Goal: Task Accomplishment & Management: Manage account settings

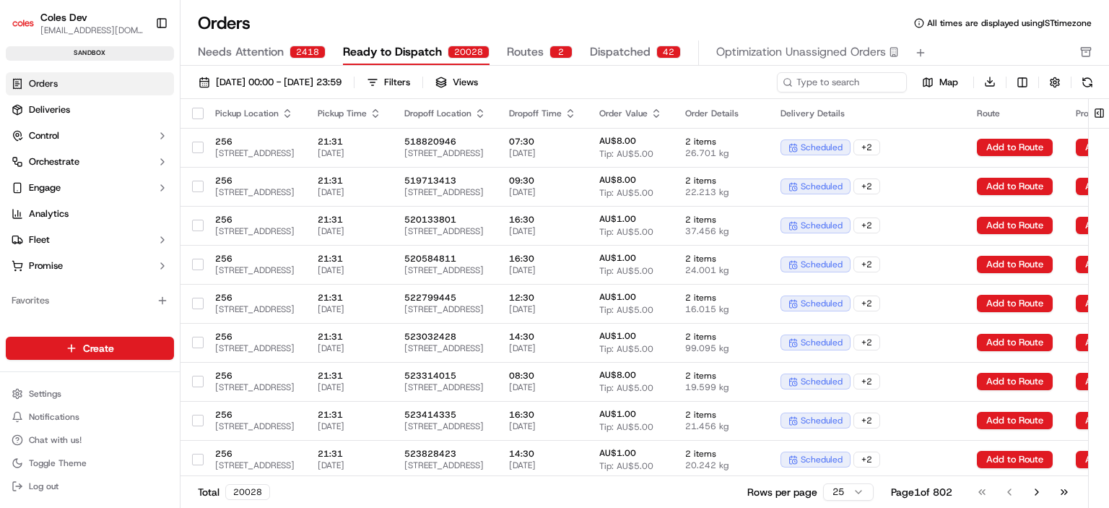
click at [402, 52] on span "Ready to Dispatch" at bounding box center [392, 51] width 99 height 17
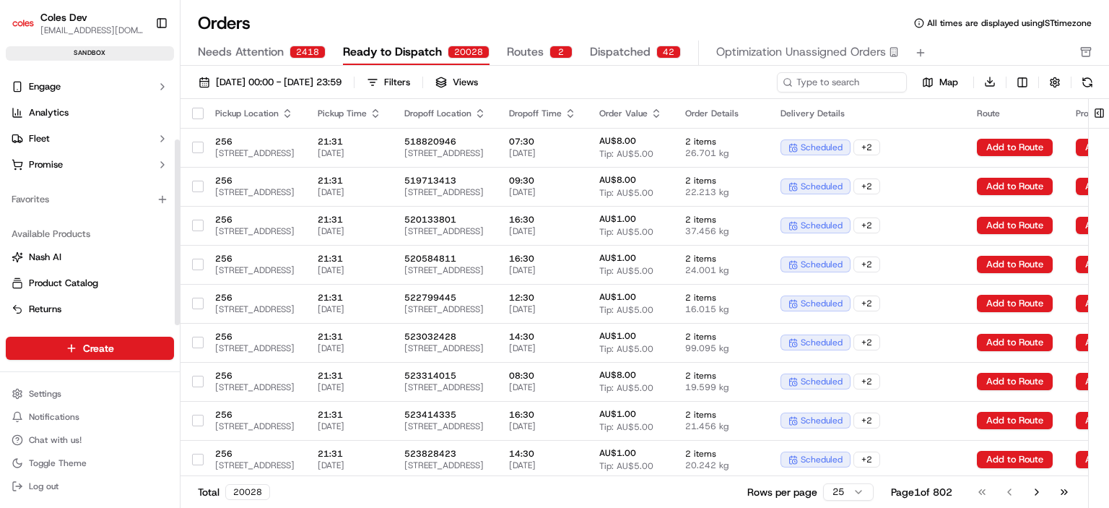
click at [127, 190] on div "Favorites" at bounding box center [90, 199] width 168 height 23
click at [95, 202] on div "Favorites" at bounding box center [90, 199] width 168 height 23
click at [163, 206] on button "button" at bounding box center [162, 199] width 17 height 17
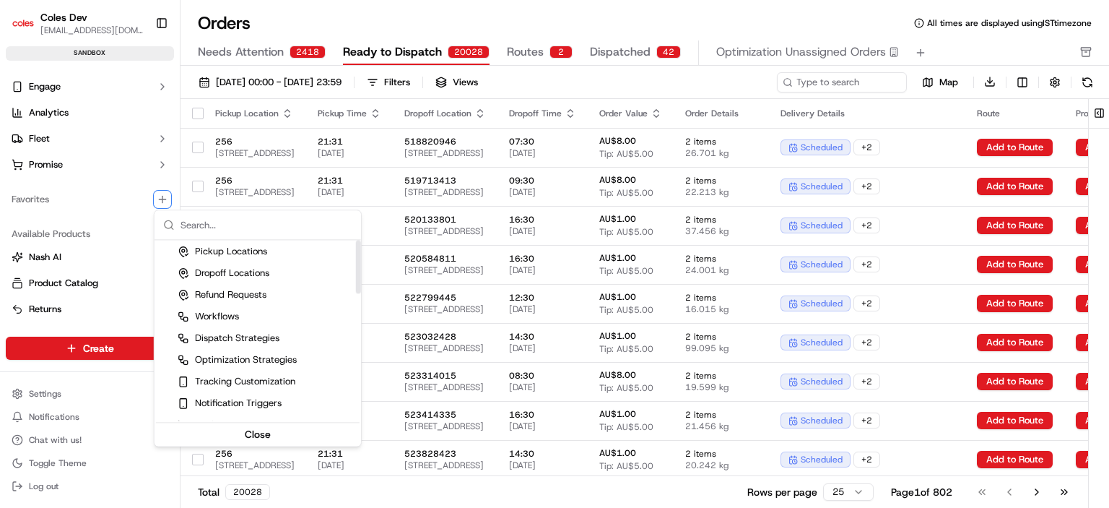
scroll to position [0, 0]
click at [227, 277] on div "Deliveries" at bounding box center [207, 272] width 59 height 13
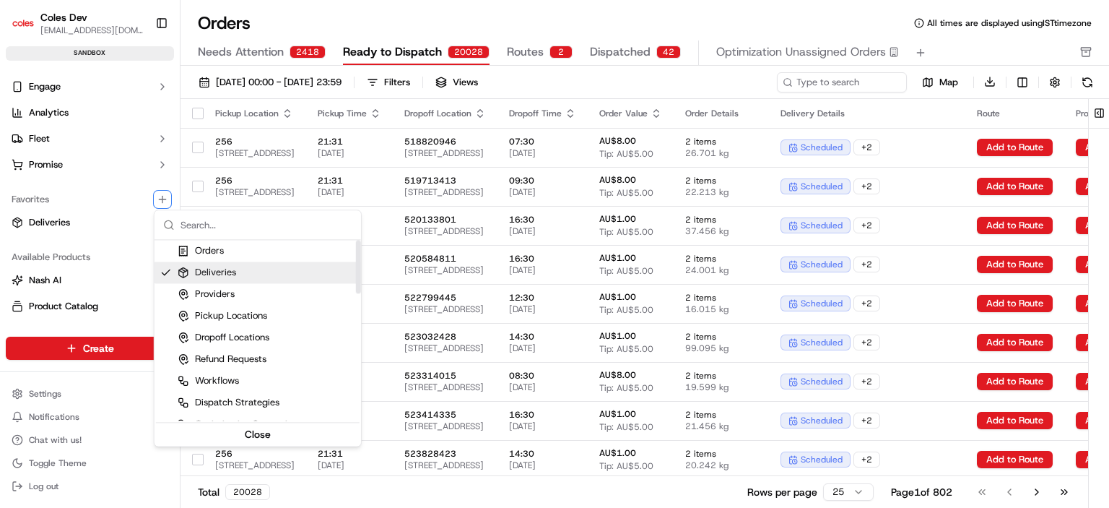
click at [38, 217] on html "Coles Dev gangadharreddy.thugu@coles.com.au Toggle Sidebar sandbox Orders Deliv…" at bounding box center [554, 254] width 1109 height 508
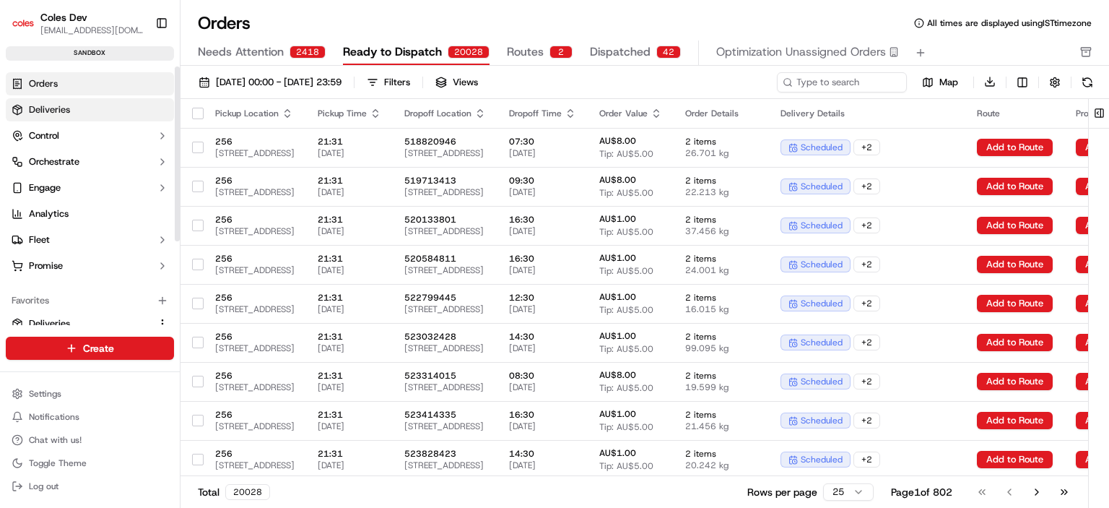
click at [67, 108] on span "Deliveries" at bounding box center [49, 109] width 41 height 13
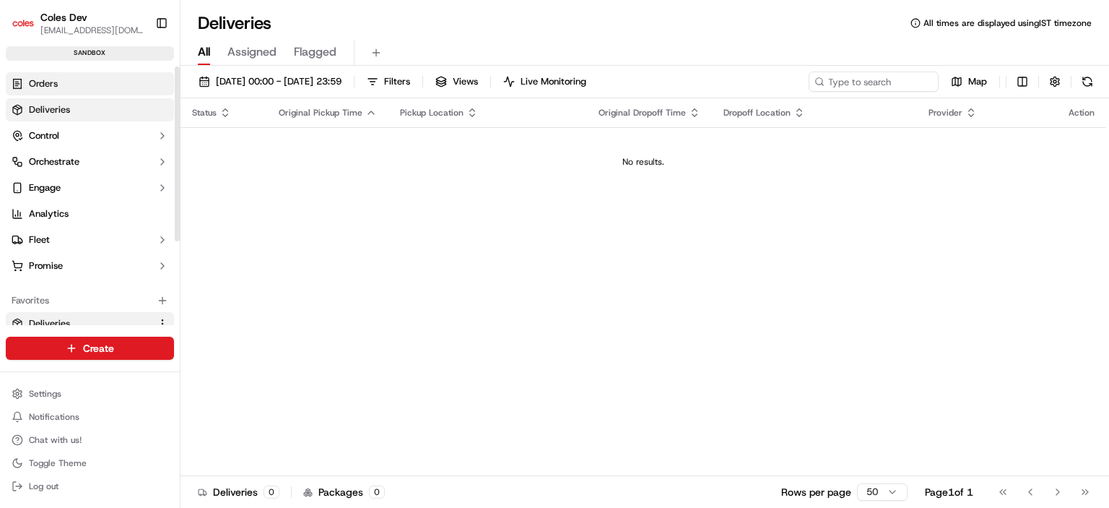
click at [56, 82] on span "Orders" at bounding box center [43, 83] width 29 height 13
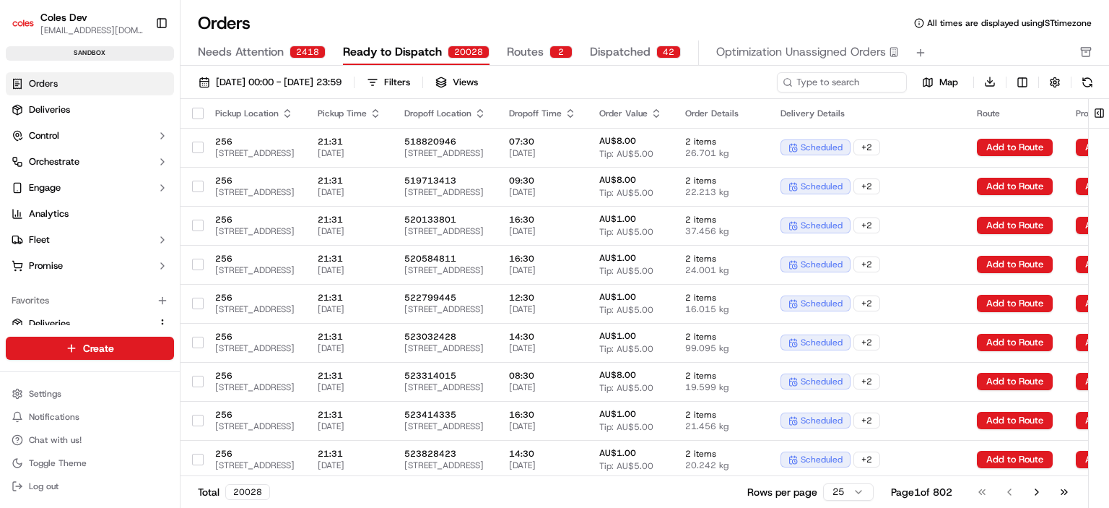
click at [254, 51] on span "Needs Attention" at bounding box center [241, 51] width 86 height 17
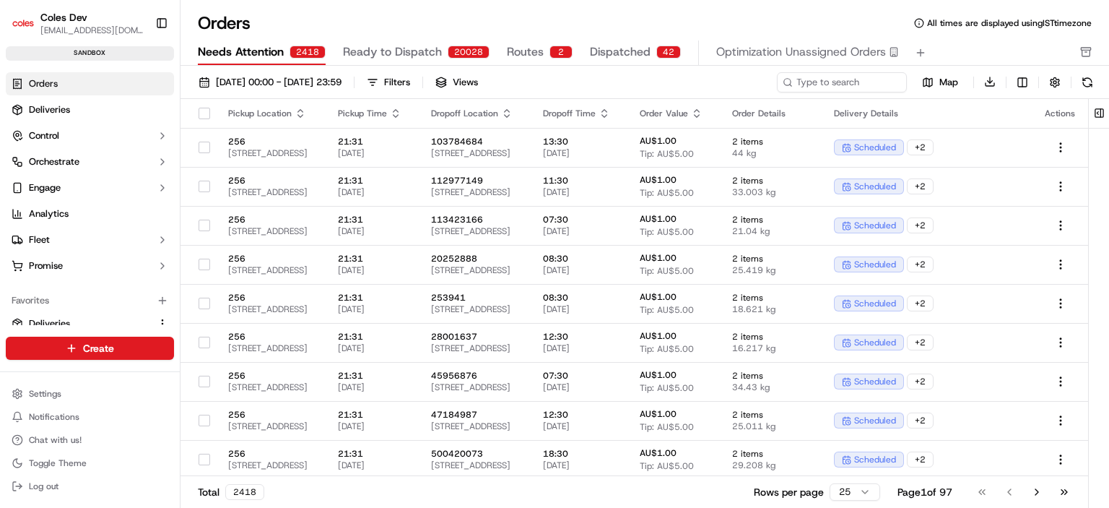
click at [399, 56] on span "Ready to Dispatch" at bounding box center [392, 51] width 99 height 17
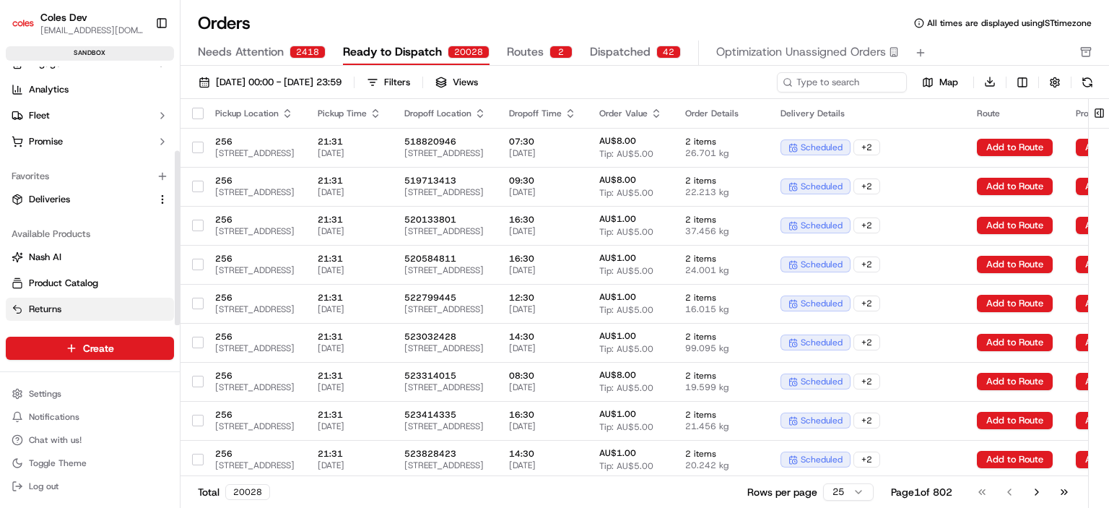
scroll to position [124, 0]
click at [414, 48] on span "Ready to Dispatch" at bounding box center [392, 51] width 99 height 17
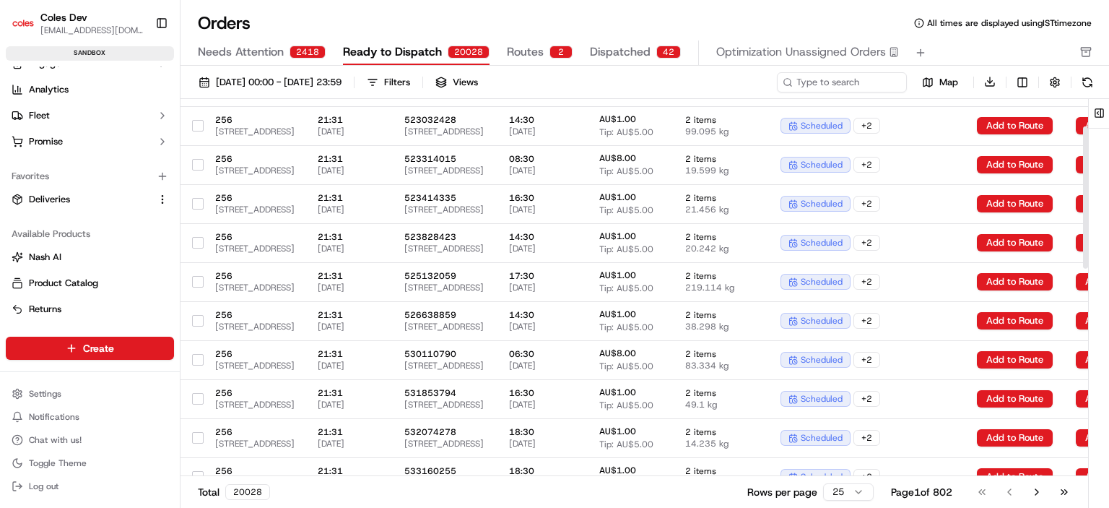
scroll to position [0, 0]
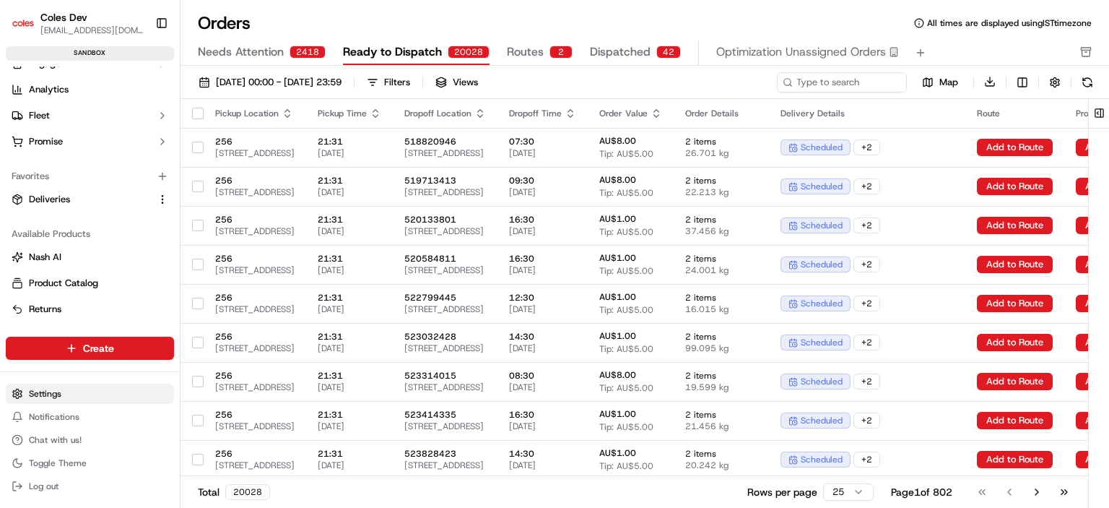
click at [40, 391] on html "Coles Dev gangadharreddy.thugu@coles.com.au Toggle Sidebar sandbox Orders Deliv…" at bounding box center [554, 254] width 1109 height 508
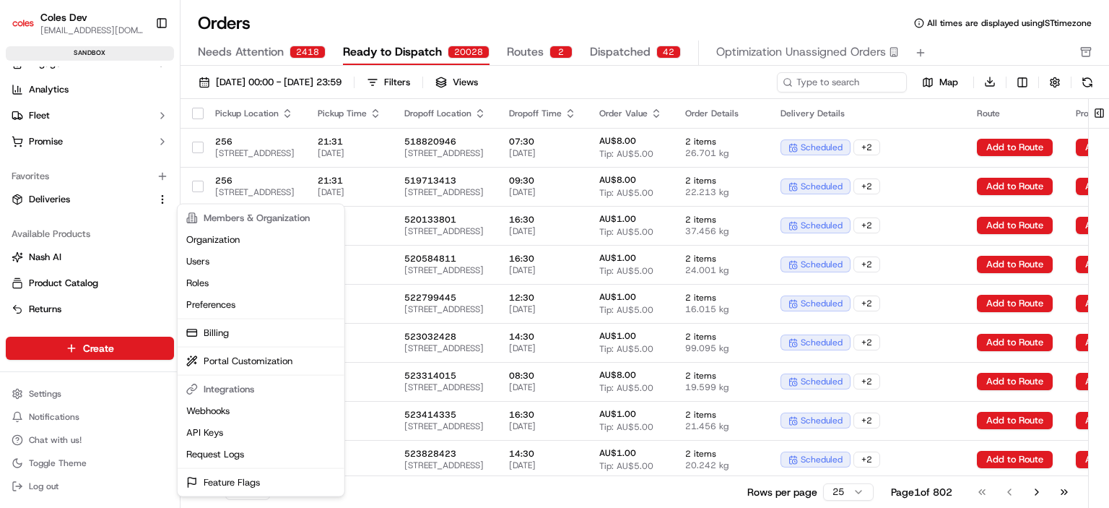
click at [567, 22] on html "Coles Dev gangadharreddy.thugu@coles.com.au Toggle Sidebar sandbox Orders Deliv…" at bounding box center [554, 254] width 1109 height 508
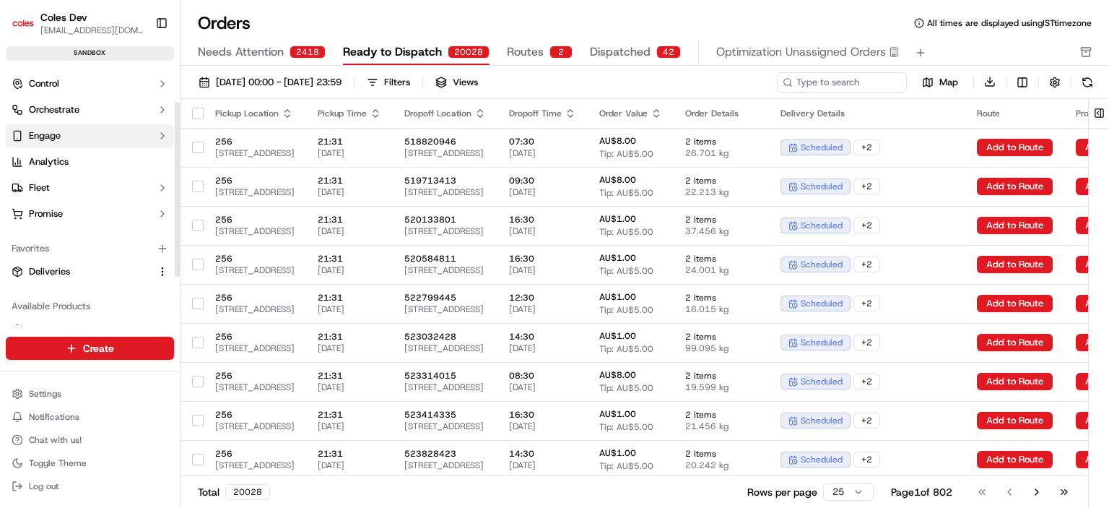
scroll to position [124, 0]
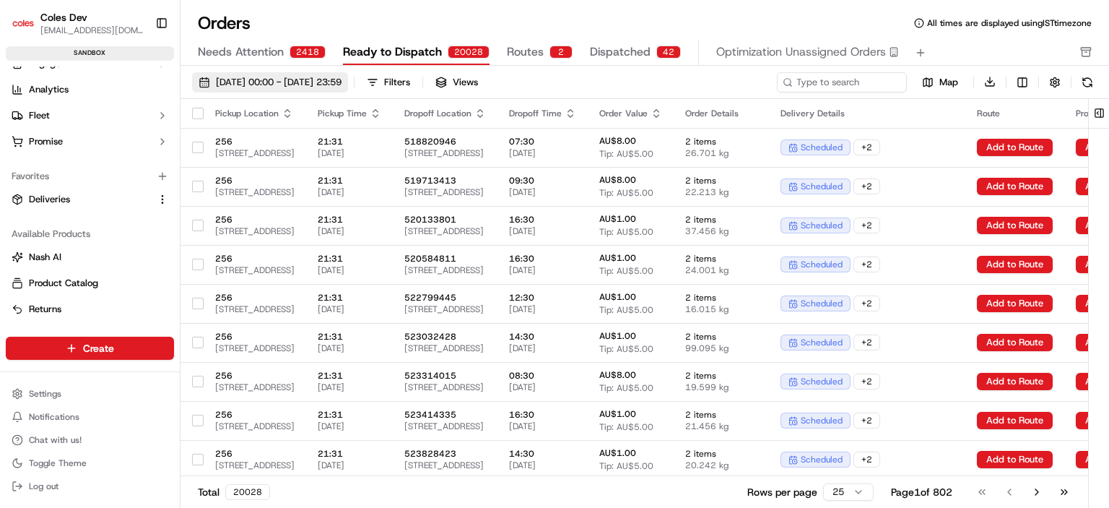
click at [280, 79] on span "01/09/2025 00:00 - 30/09/2025 23:59" at bounding box center [279, 82] width 126 height 13
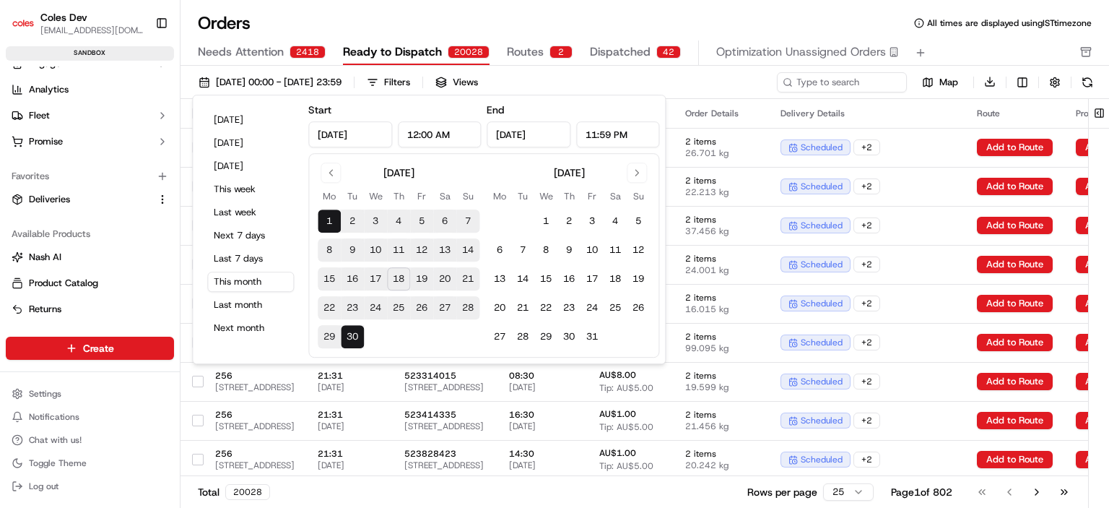
click at [416, 278] on button "19" at bounding box center [421, 278] width 23 height 23
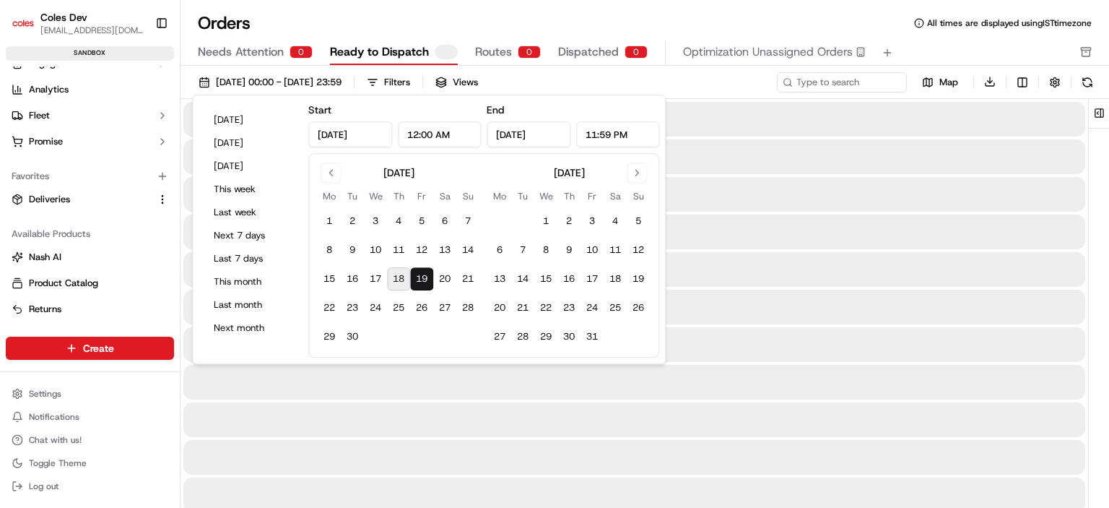
type input "[DATE]"
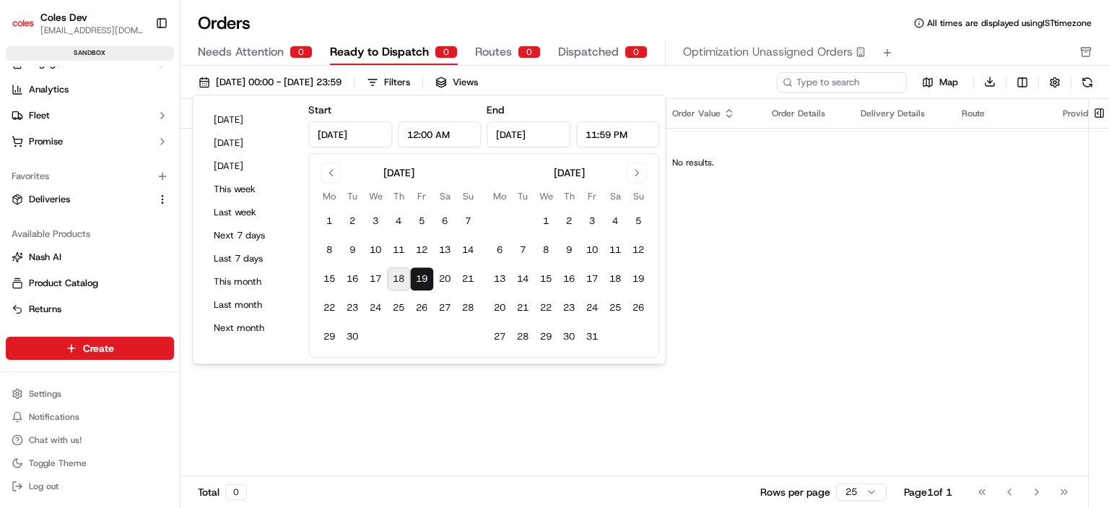
click at [425, 274] on button "19" at bounding box center [421, 278] width 23 height 23
click at [680, 79] on div "[DATE] 00:00 - [DATE] 23:59 Filters Views" at bounding box center [483, 82] width 582 height 20
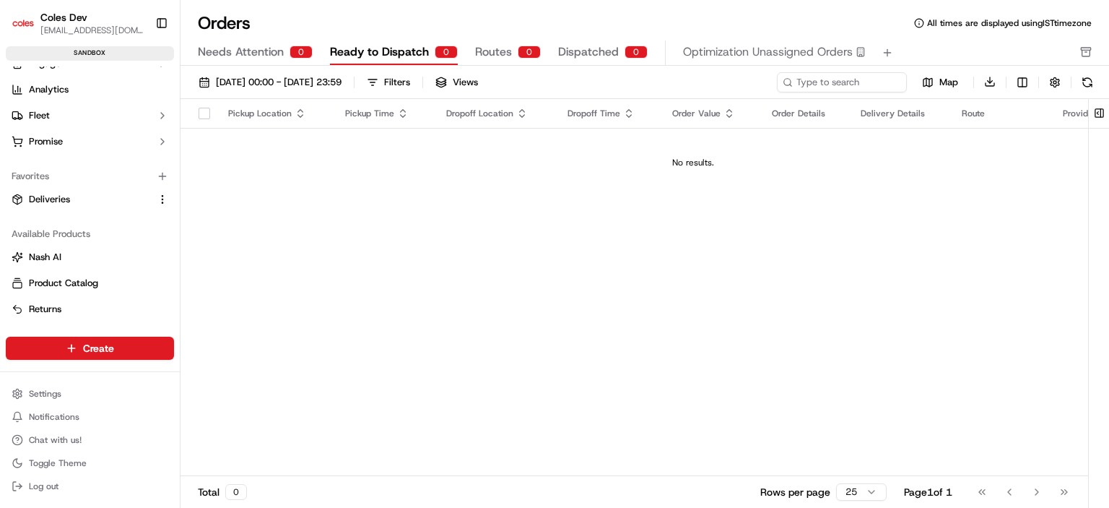
click at [390, 57] on span "Ready to Dispatch" at bounding box center [379, 51] width 99 height 17
click at [329, 79] on span "[DATE] 00:00 - [DATE] 23:59" at bounding box center [279, 82] width 126 height 13
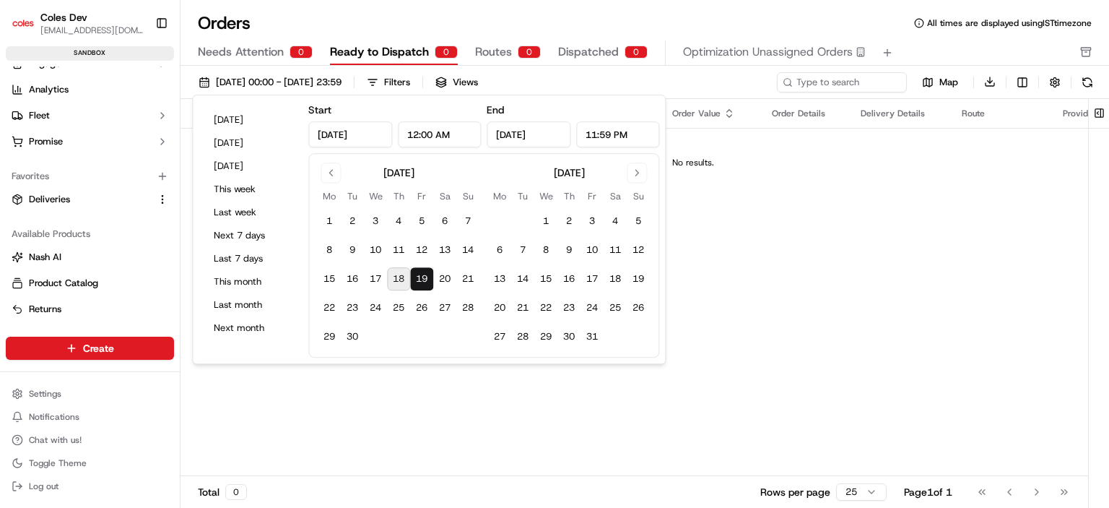
click at [577, 77] on div "[DATE] 00:00 - [DATE] 23:59 Filters Views" at bounding box center [483, 82] width 582 height 20
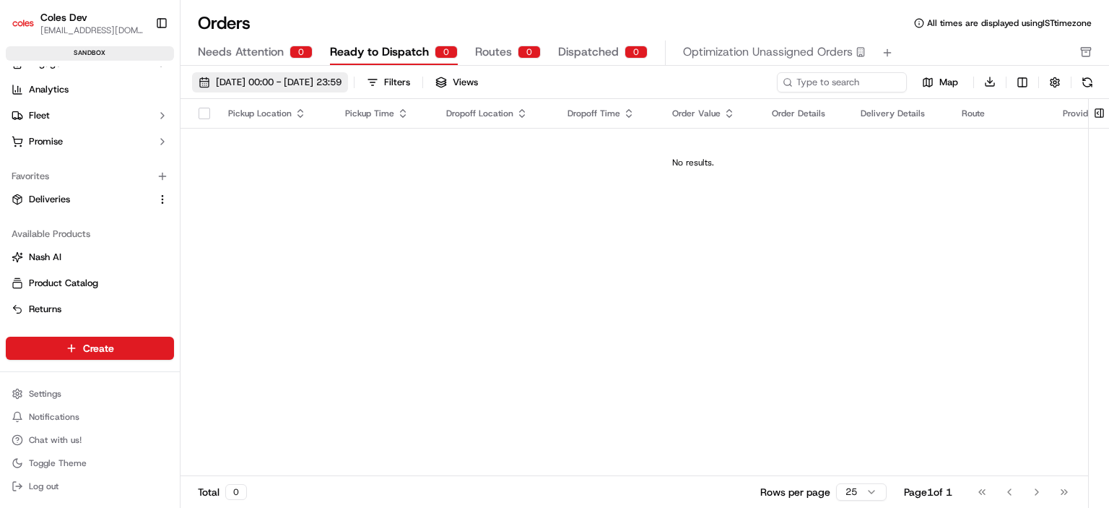
click at [303, 76] on span "[DATE] 00:00 - [DATE] 23:59" at bounding box center [279, 82] width 126 height 13
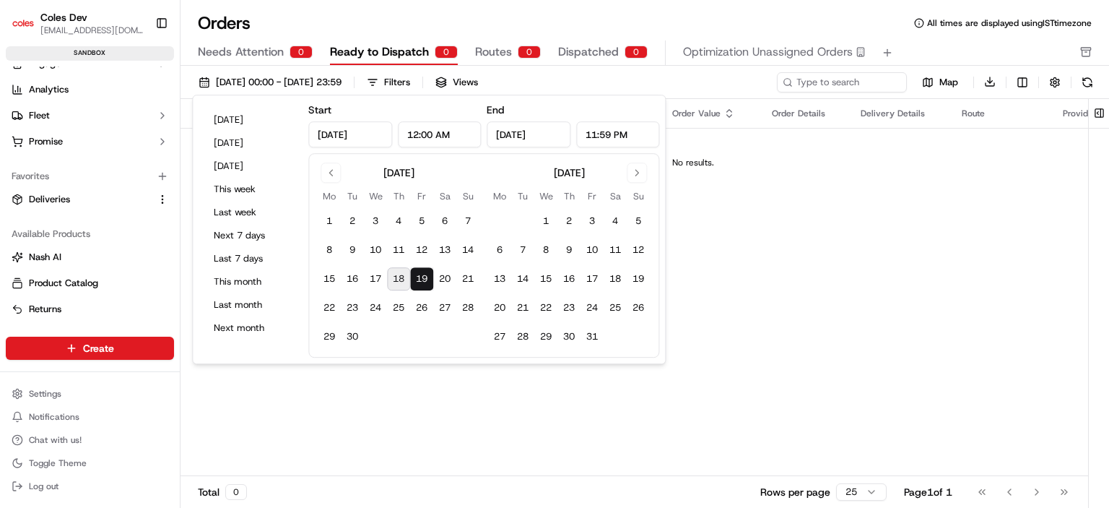
click at [566, 83] on div "[DATE] 00:00 - [DATE] 23:59 Filters Views" at bounding box center [483, 82] width 582 height 20
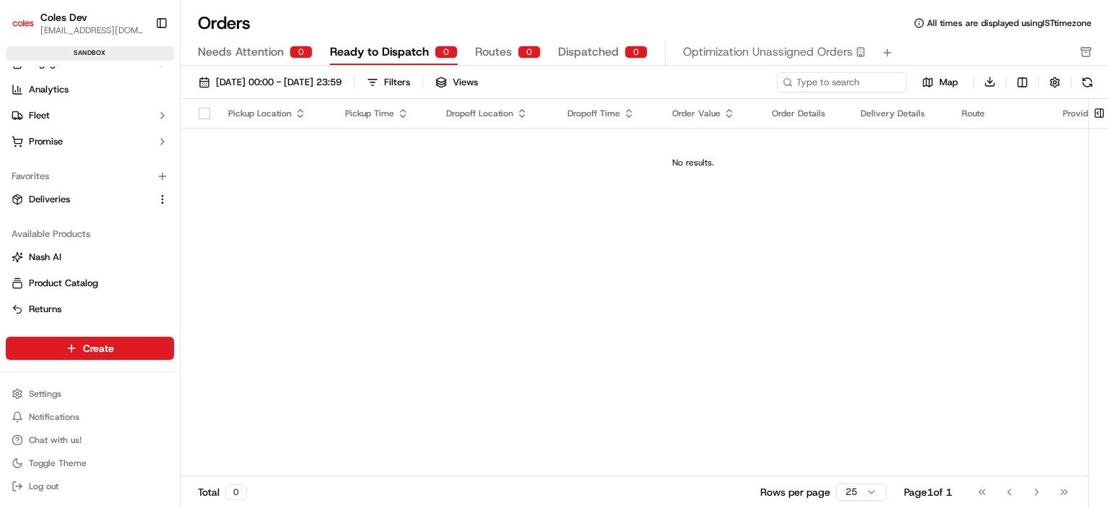
click at [566, 83] on div "[DATE] 00:00 - [DATE] 23:59 Filters Views" at bounding box center [483, 82] width 582 height 20
click at [259, 85] on span "[DATE] 00:00 - [DATE] 23:59" at bounding box center [279, 82] width 126 height 13
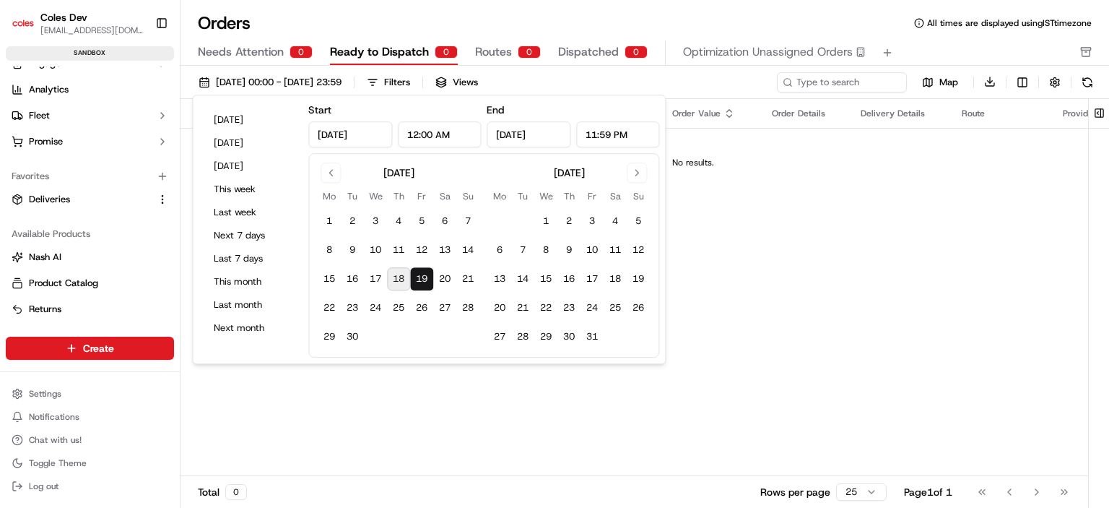
click at [635, 87] on div "[DATE] 00:00 - [DATE] 23:59 Filters Views" at bounding box center [483, 82] width 582 height 20
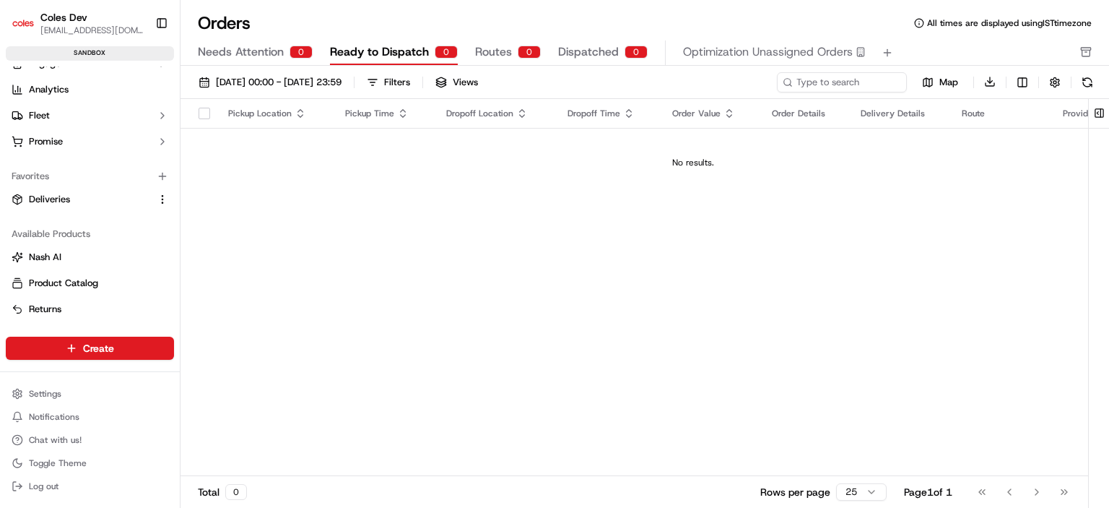
click at [635, 87] on div "[DATE] 00:00 - [DATE] 23:59 Filters Views" at bounding box center [483, 82] width 582 height 20
click at [275, 81] on span "[DATE] 00:00 - [DATE] 23:59" at bounding box center [279, 82] width 126 height 13
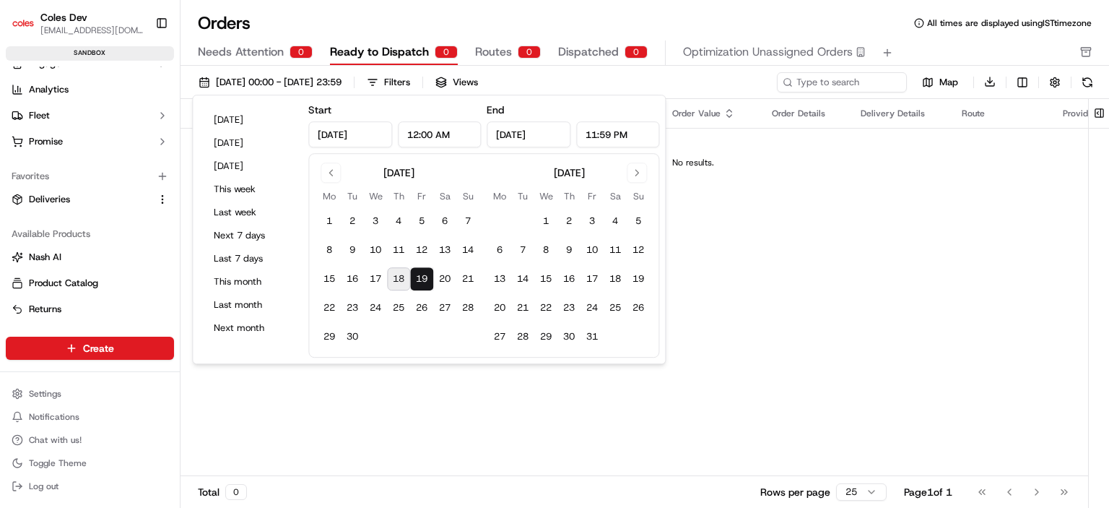
click at [567, 78] on div "[DATE] 00:00 - [DATE] 23:59 Filters Views" at bounding box center [483, 82] width 582 height 20
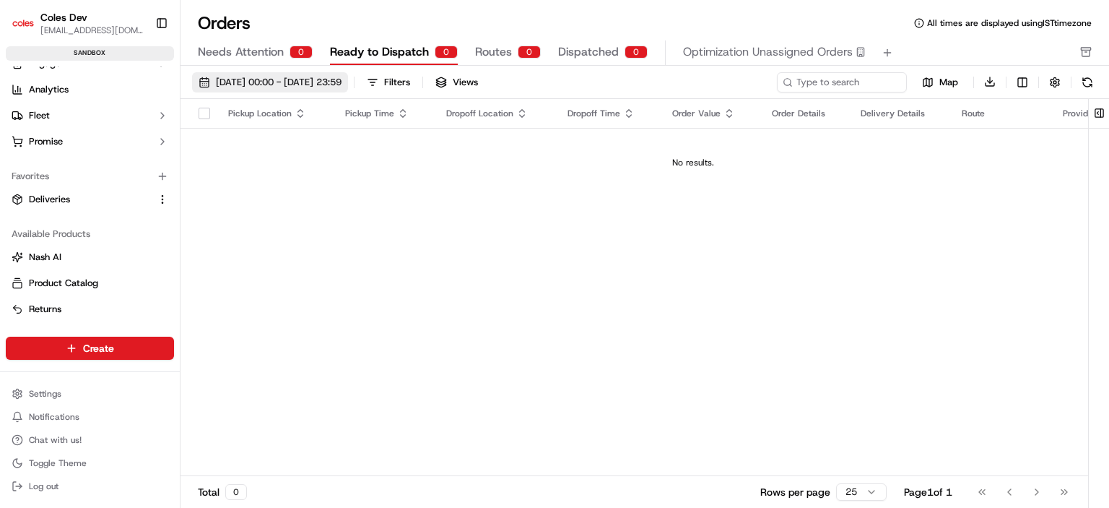
click at [266, 83] on span "[DATE] 00:00 - [DATE] 23:59" at bounding box center [279, 82] width 126 height 13
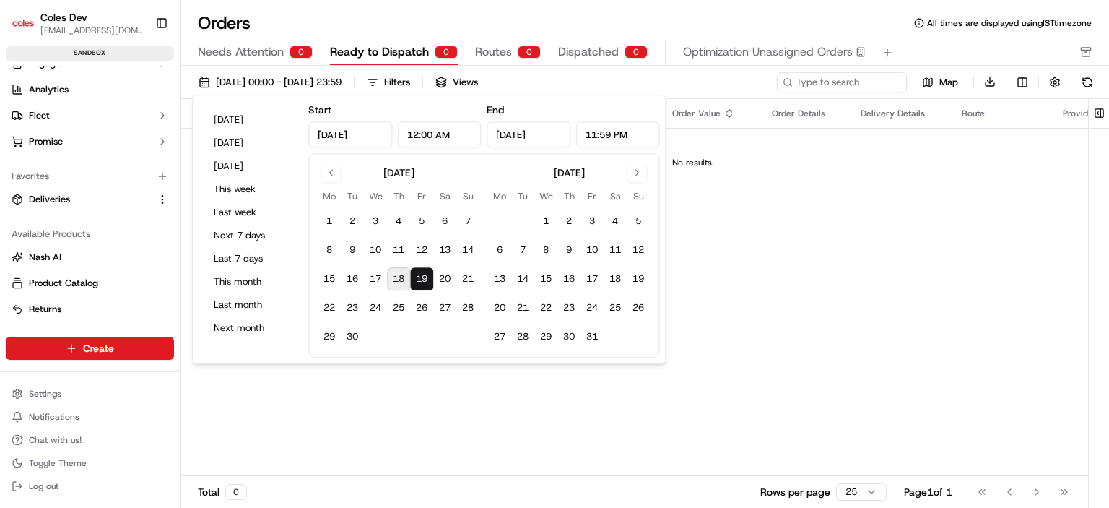
click at [419, 279] on button "19" at bounding box center [421, 278] width 23 height 23
click at [581, 83] on div "[DATE] 00:00 - [DATE] 23:59 Filters Views" at bounding box center [483, 82] width 582 height 20
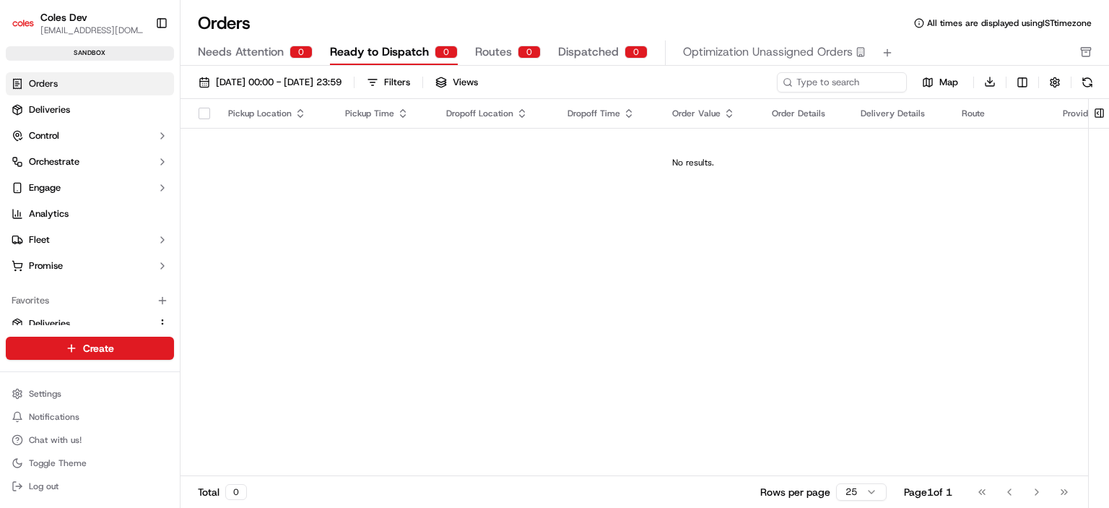
click at [266, 49] on span "Needs Attention" at bounding box center [241, 51] width 86 height 17
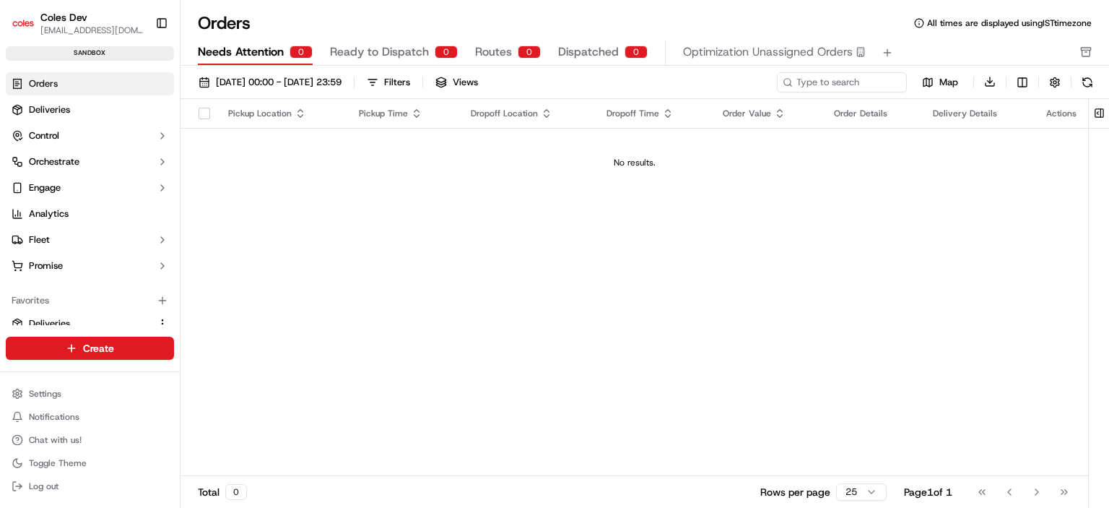
click at [475, 45] on span "Routes" at bounding box center [493, 51] width 37 height 17
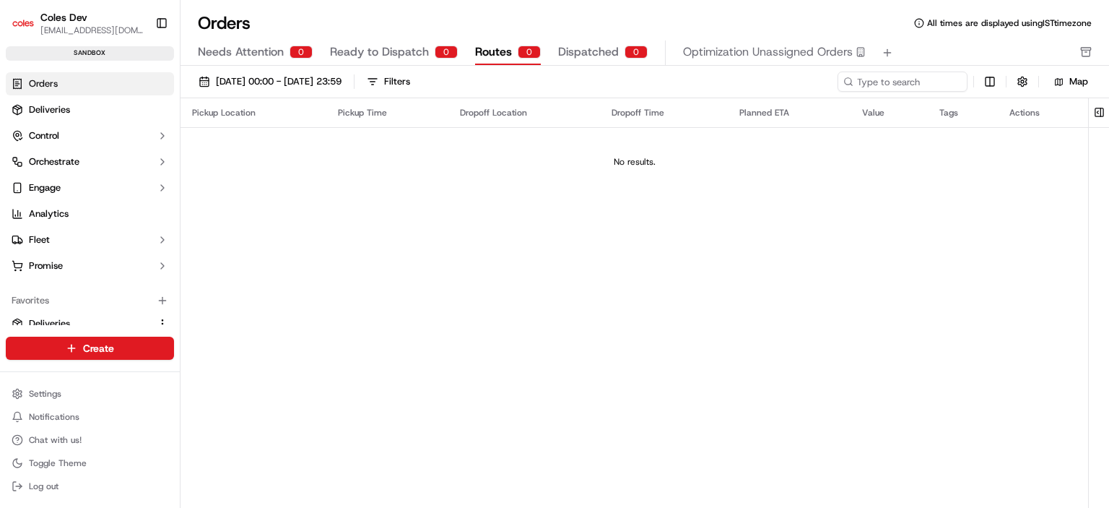
click at [370, 48] on span "Ready to Dispatch" at bounding box center [379, 51] width 99 height 17
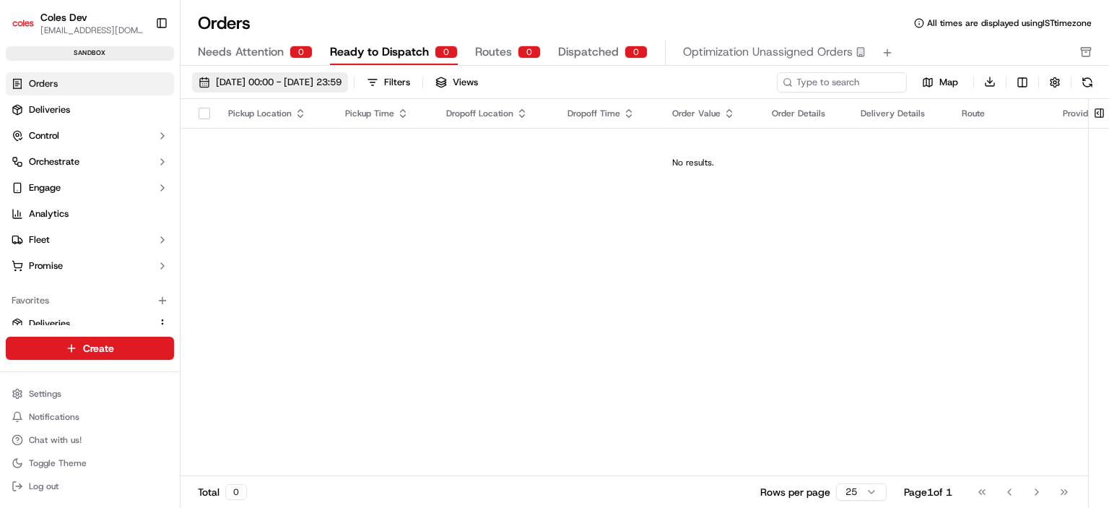
click at [332, 81] on span "[DATE] 00:00 - [DATE] 23:59" at bounding box center [279, 82] width 126 height 13
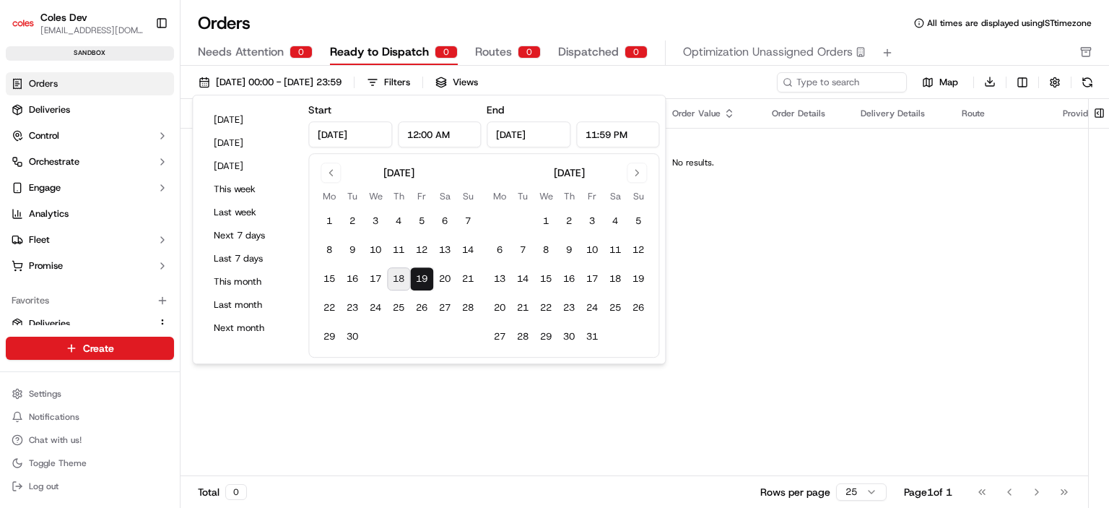
click at [402, 280] on button "18" at bounding box center [398, 278] width 23 height 23
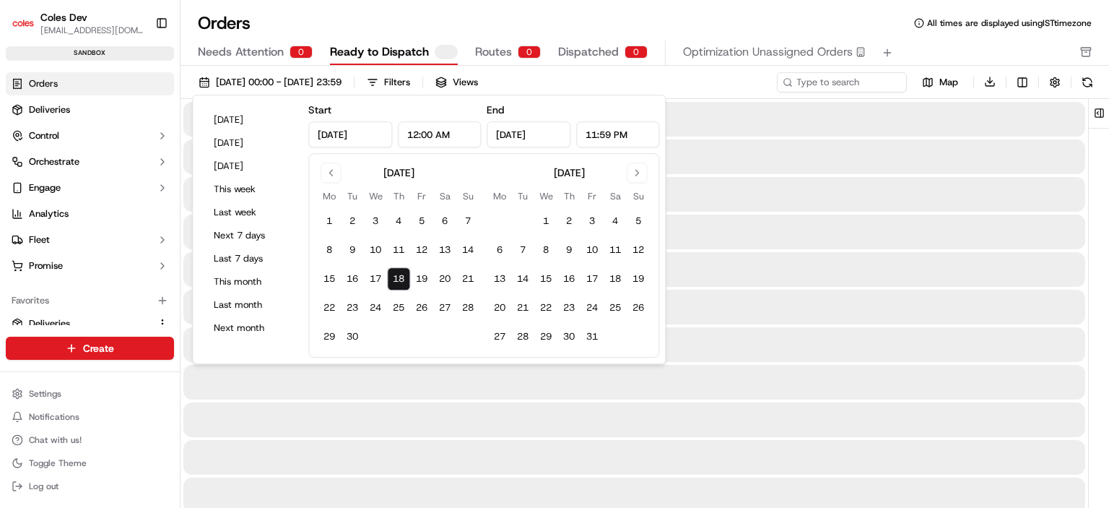
type input "[DATE]"
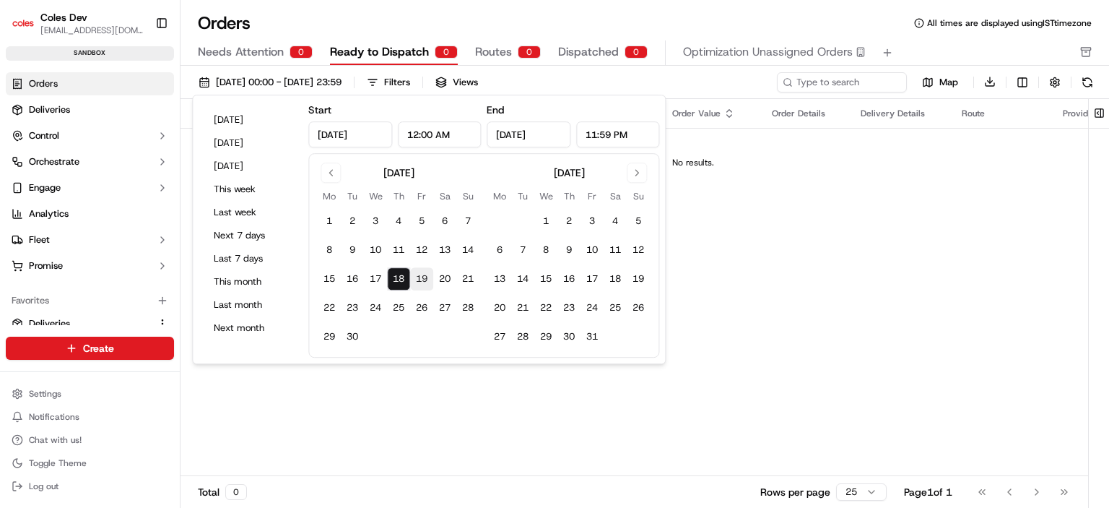
click at [419, 277] on button "19" at bounding box center [421, 278] width 23 height 23
type input "[DATE]"
click at [613, 78] on div "18/09/2025 00:00 - 19/09/2025 23:59 Filters Views" at bounding box center [483, 82] width 582 height 20
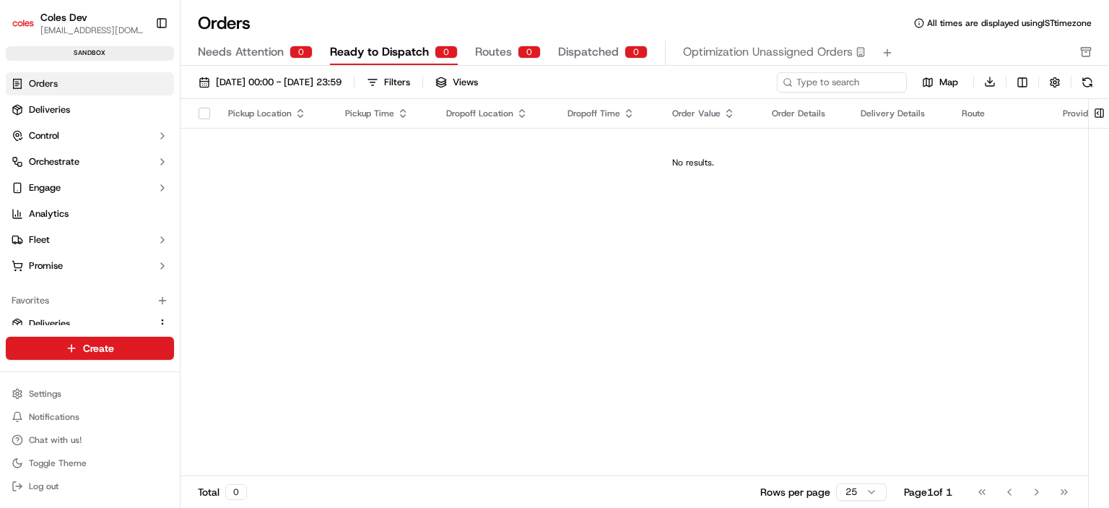
click at [667, 91] on div "18/09/2025 00:00 - 19/09/2025 23:59 Filters Views" at bounding box center [483, 82] width 582 height 20
click at [53, 105] on span "Deliveries" at bounding box center [49, 109] width 41 height 13
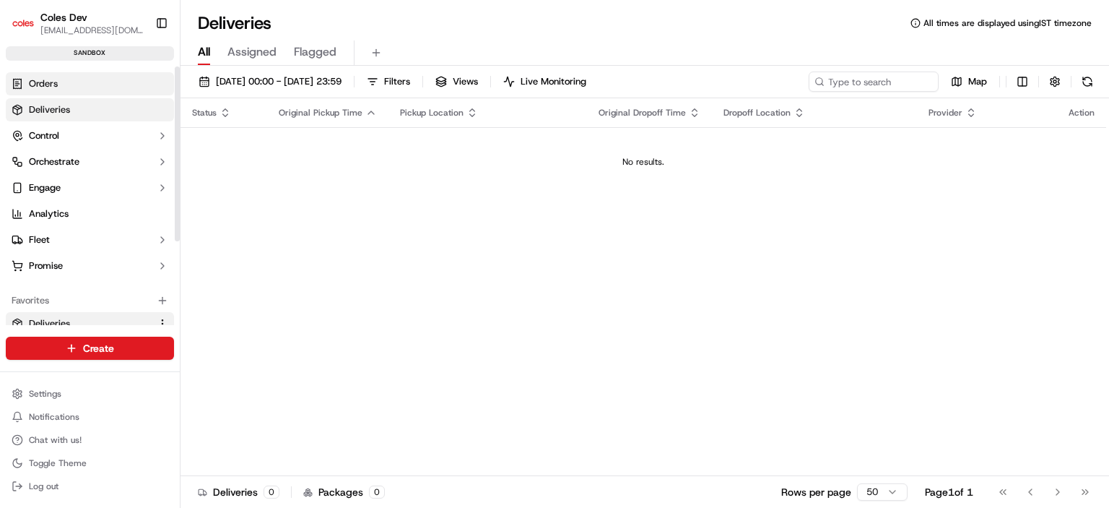
click at [64, 84] on link "Orders" at bounding box center [90, 83] width 168 height 23
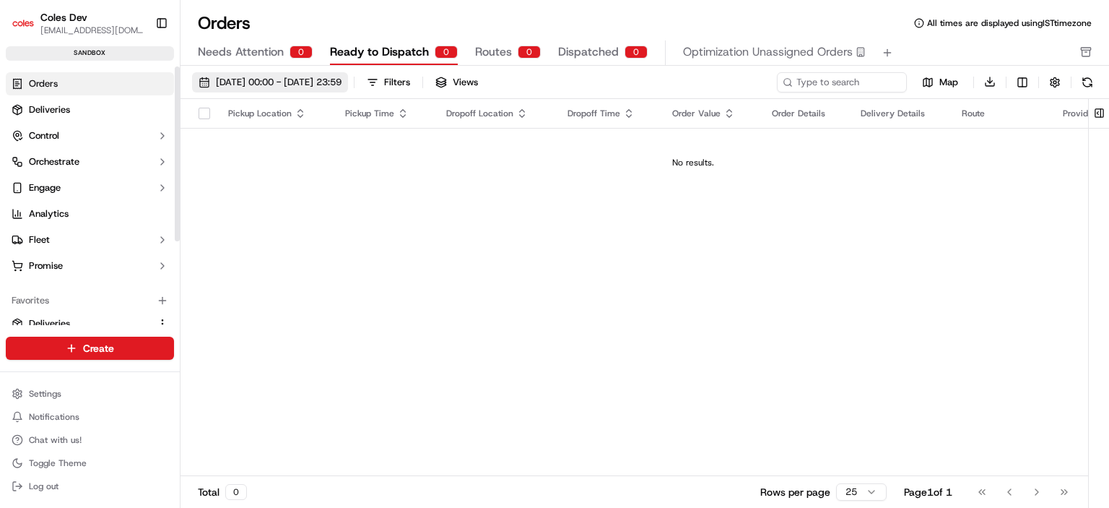
click at [283, 82] on span "[DATE] 00:00 - [DATE] 23:59" at bounding box center [279, 82] width 126 height 13
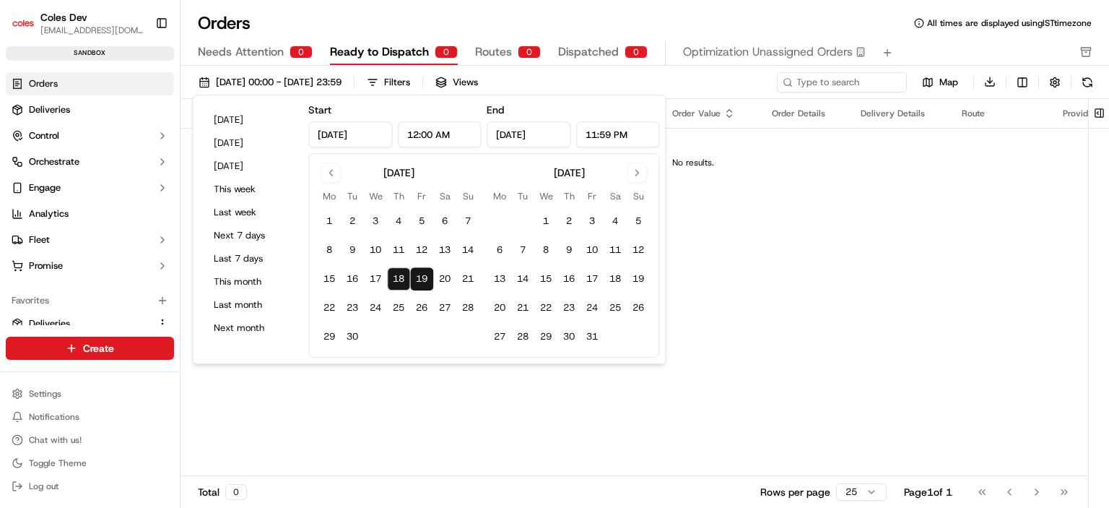
click at [421, 277] on button "19" at bounding box center [421, 278] width 23 height 23
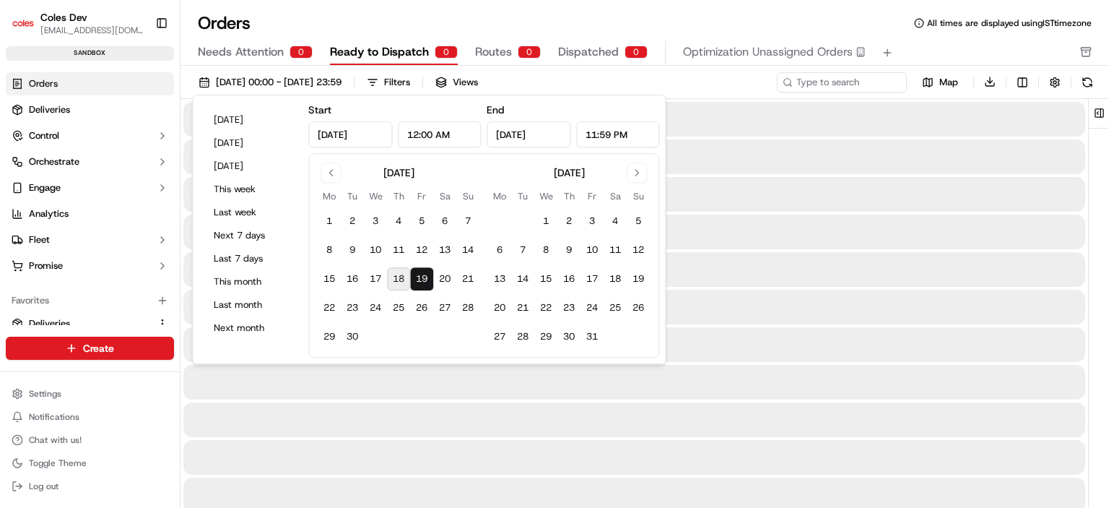
type input "[DATE]"
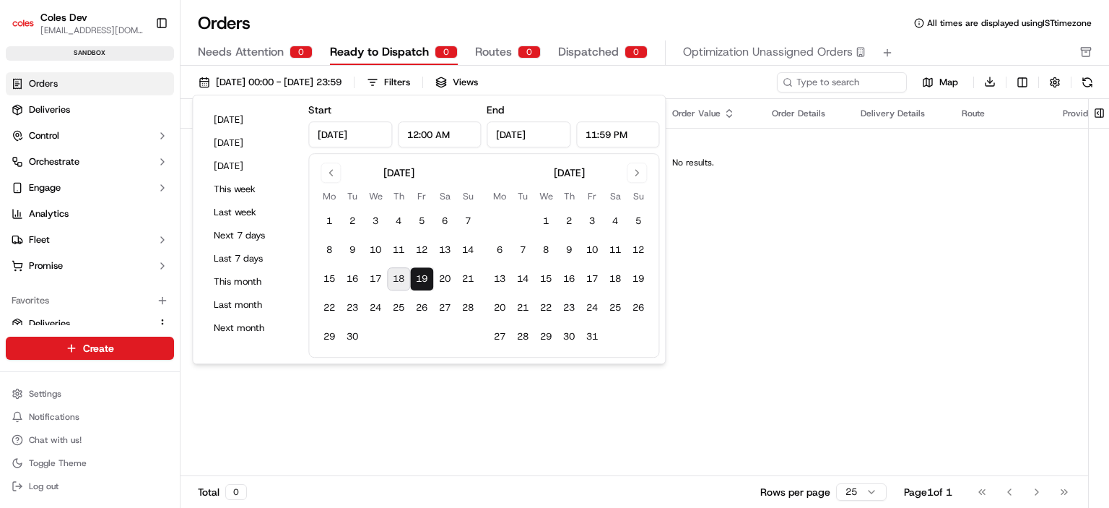
click at [604, 27] on div "Orders All times are displayed using IST timezone" at bounding box center [645, 23] width 929 height 23
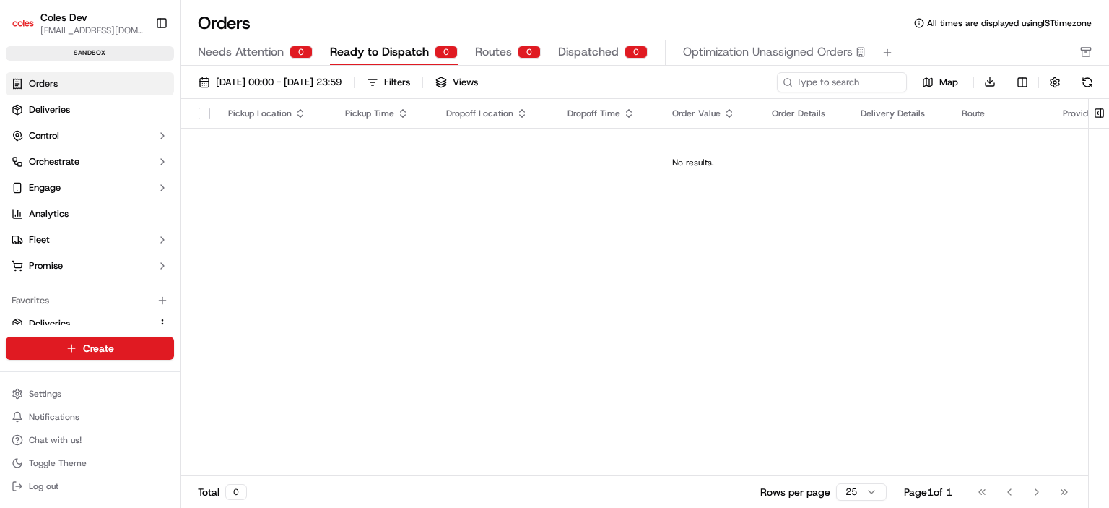
click at [595, 79] on div "[DATE] 00:00 - [DATE] 23:59 Filters Views" at bounding box center [483, 82] width 582 height 20
click at [410, 82] on div "Filters" at bounding box center [397, 82] width 26 height 13
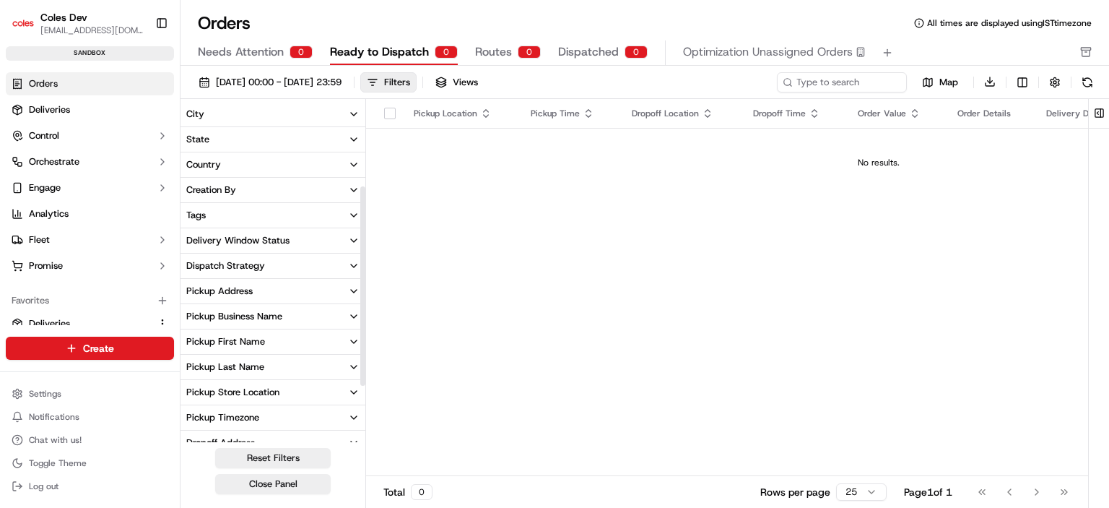
scroll to position [241, 0]
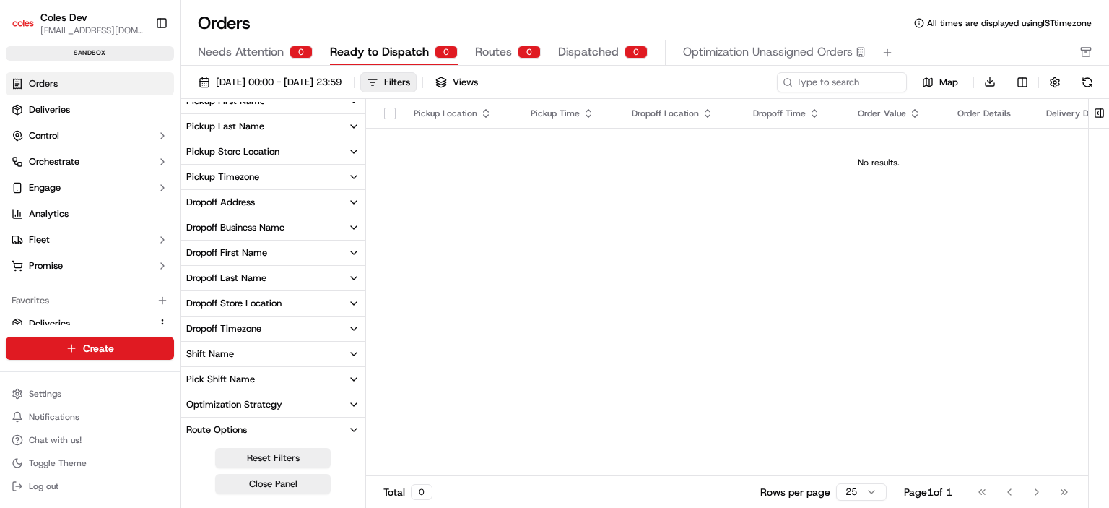
click at [671, 79] on div "[DATE] 00:00 - [DATE] 23:59 Filters Views" at bounding box center [483, 82] width 582 height 20
click at [292, 480] on button "Close Panel" at bounding box center [273, 484] width 116 height 20
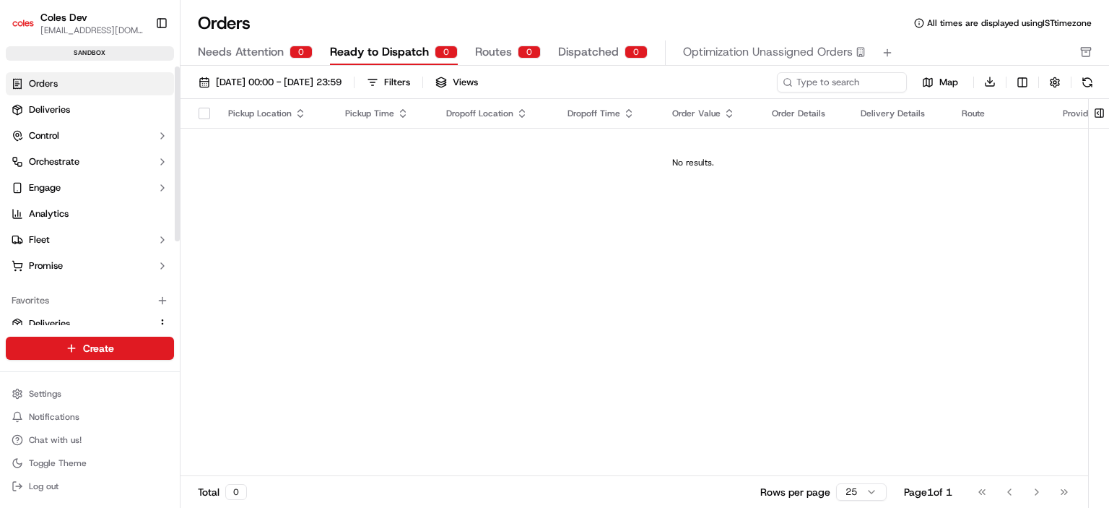
click at [42, 80] on span "Orders" at bounding box center [43, 83] width 29 height 13
click at [278, 86] on span "[DATE] 00:00 - [DATE] 23:59" at bounding box center [279, 82] width 126 height 13
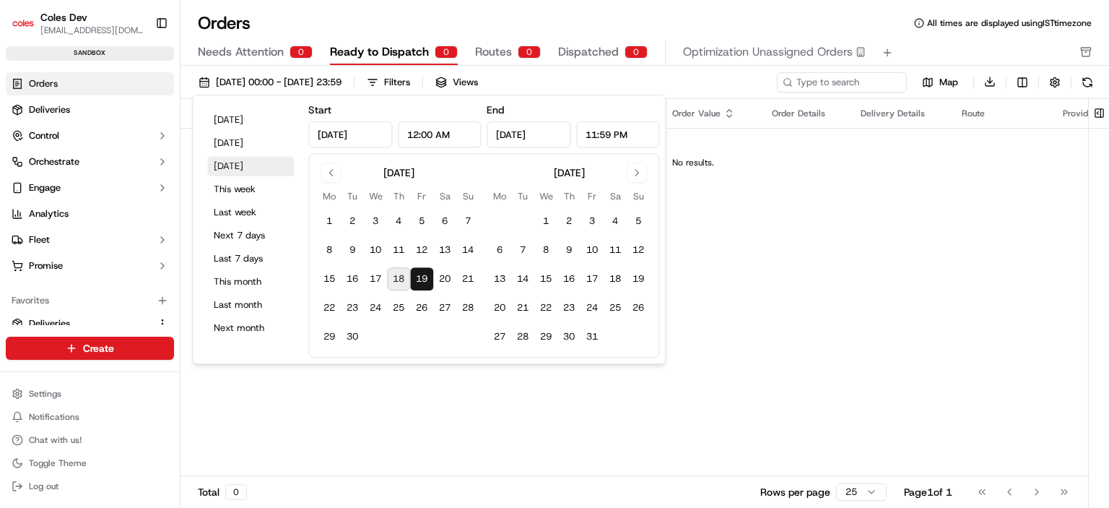
click at [238, 163] on button "[DATE]" at bounding box center [250, 166] width 87 height 20
click at [237, 147] on button "[DATE]" at bounding box center [250, 143] width 87 height 20
type input "Sep 17, 2025"
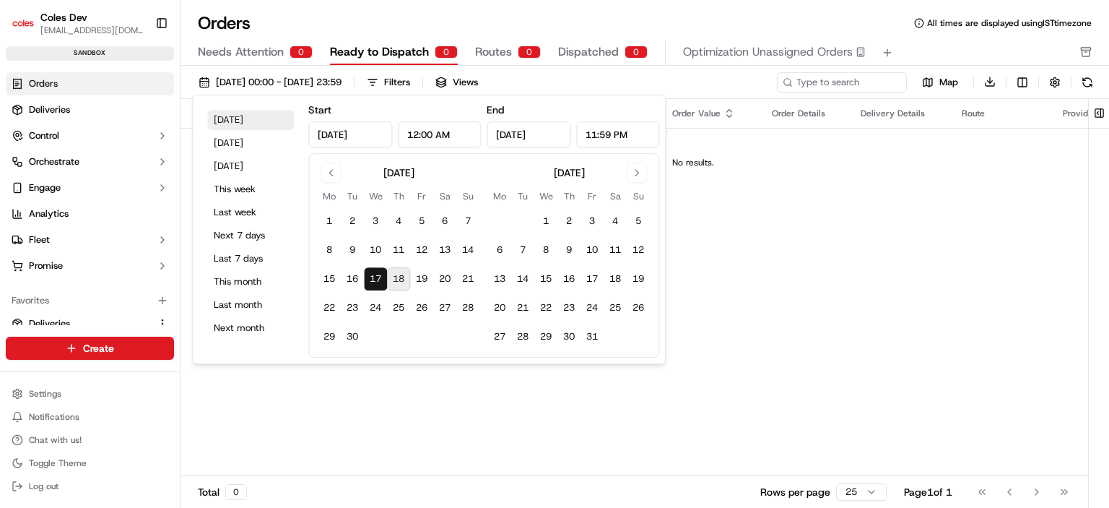
click at [231, 119] on button "[DATE]" at bounding box center [250, 120] width 87 height 20
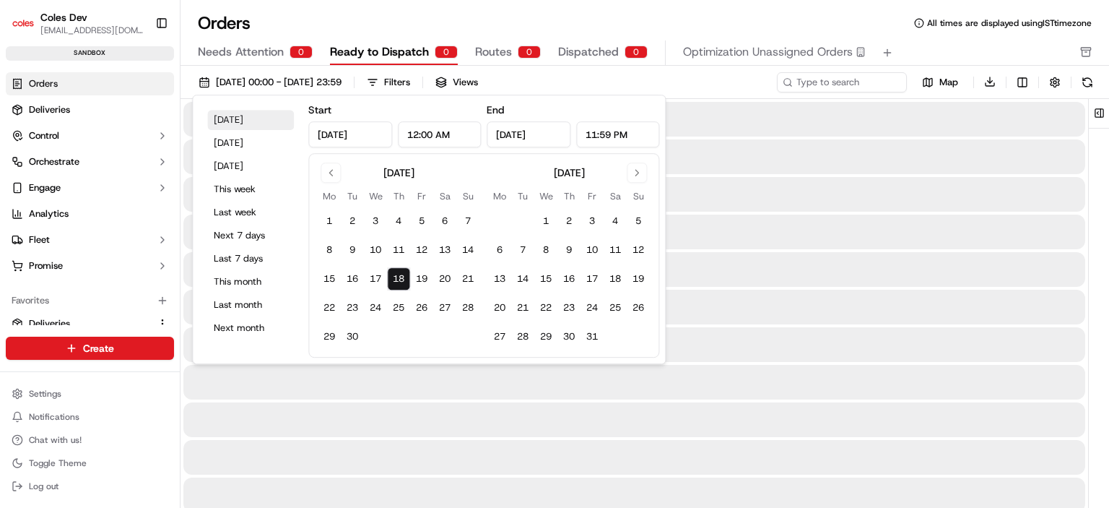
type input "[DATE]"
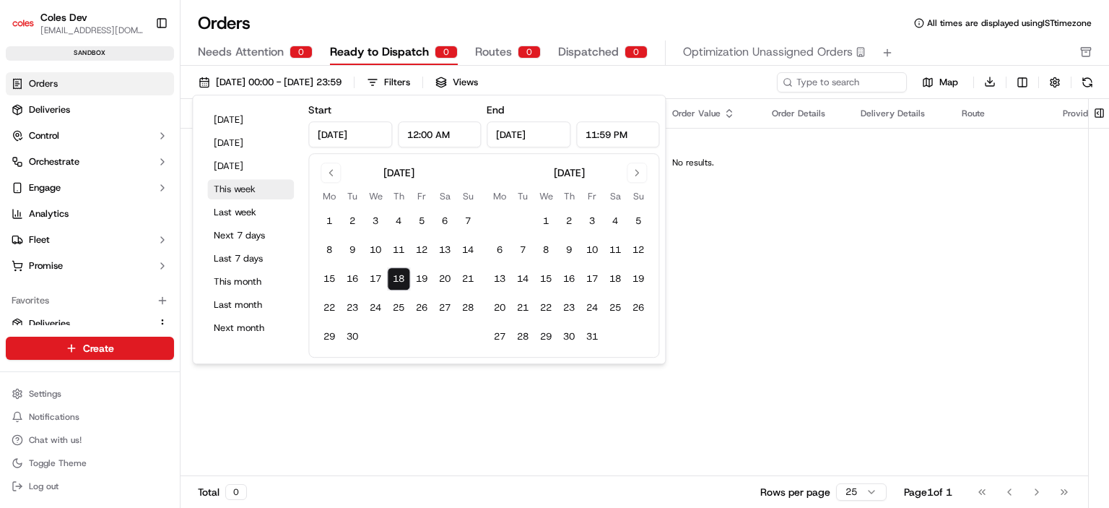
click at [235, 193] on button "This week" at bounding box center [250, 189] width 87 height 20
type input "Sep 15, 2025"
type input "Sep 21, 2025"
click at [399, 13] on div "Orders All times are displayed using IST timezone" at bounding box center [645, 23] width 929 height 23
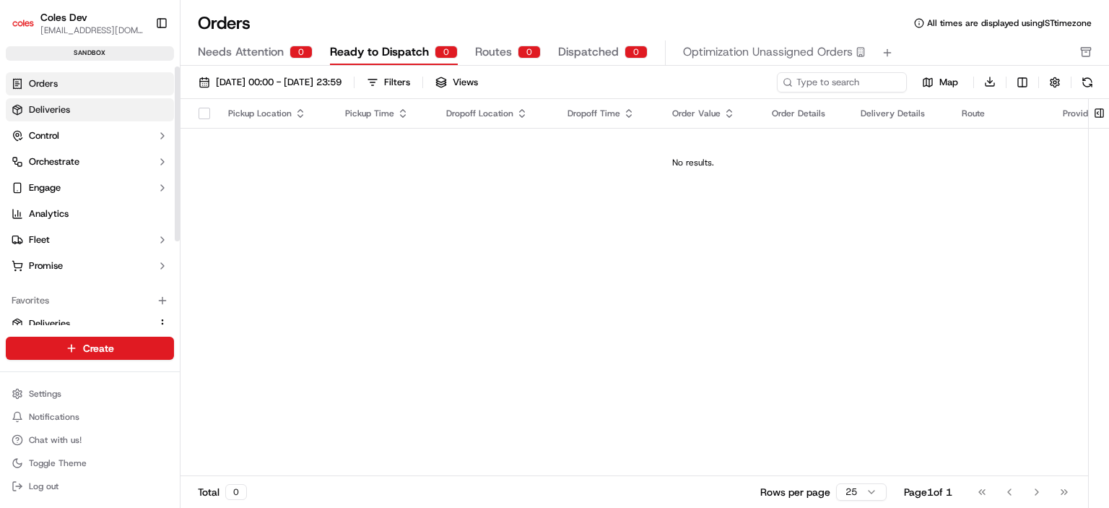
click at [53, 100] on link "Deliveries" at bounding box center [90, 109] width 168 height 23
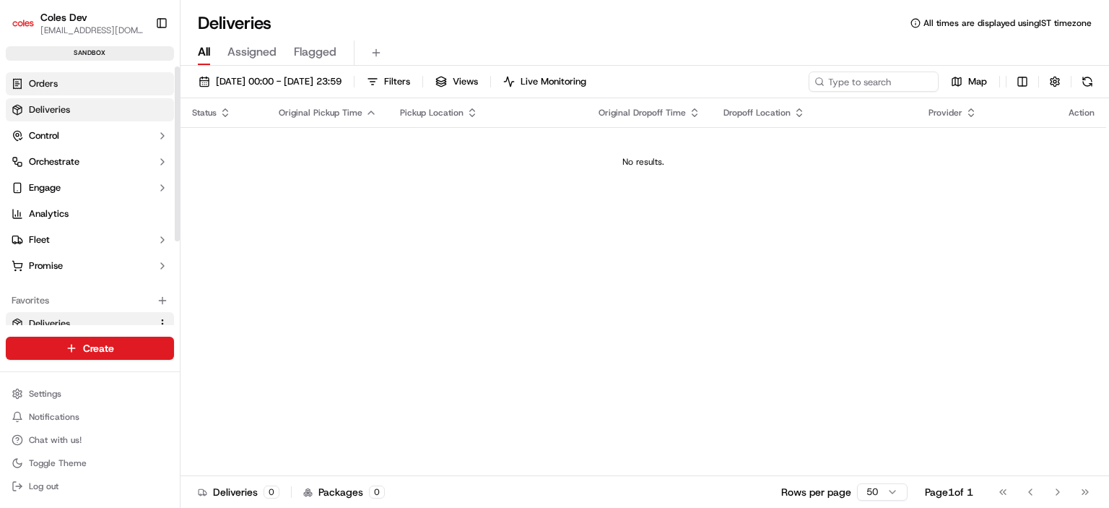
click at [51, 85] on span "Orders" at bounding box center [43, 83] width 29 height 13
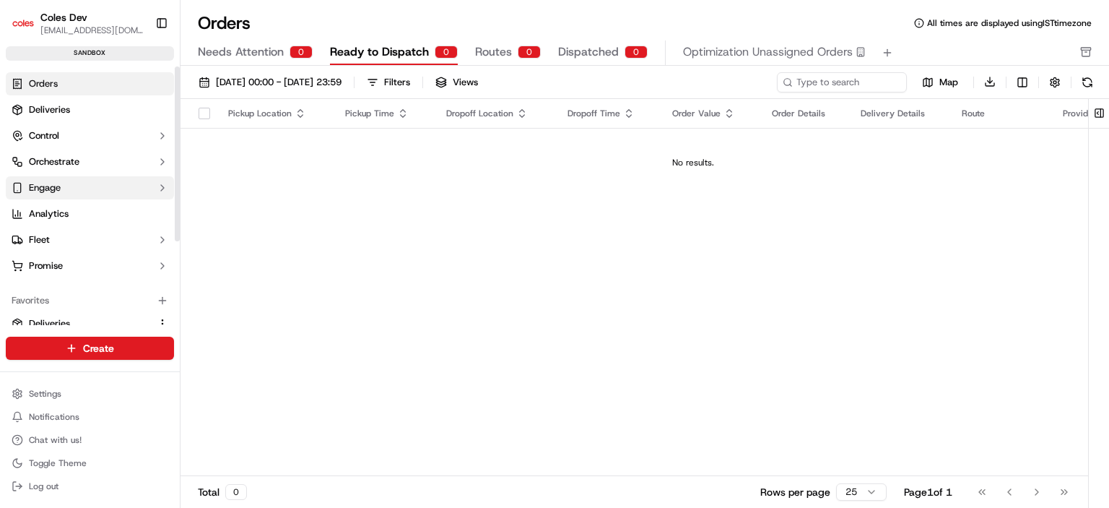
click at [58, 186] on span "Engage" at bounding box center [45, 187] width 32 height 13
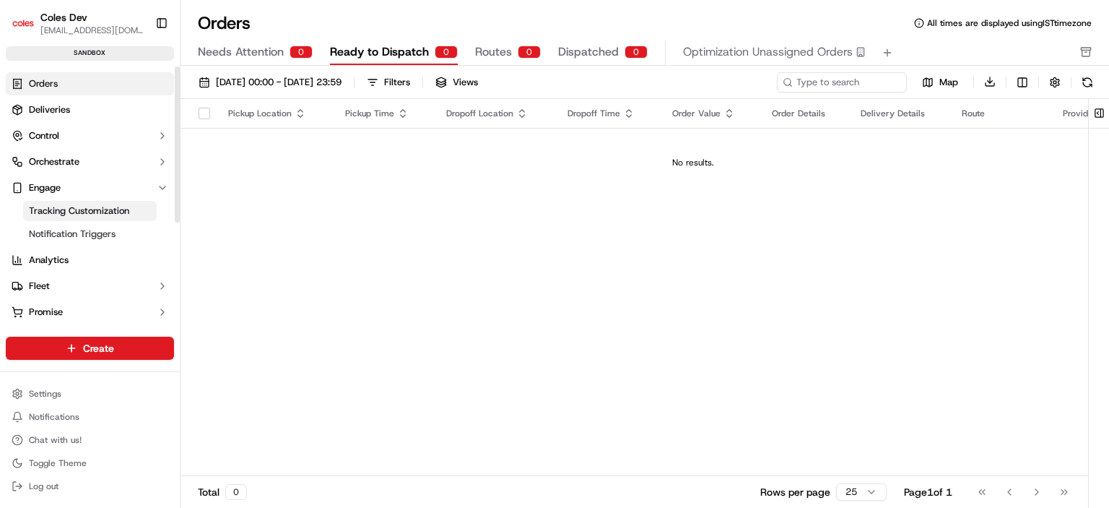
click at [74, 212] on span "Tracking Customization" at bounding box center [79, 210] width 100 height 13
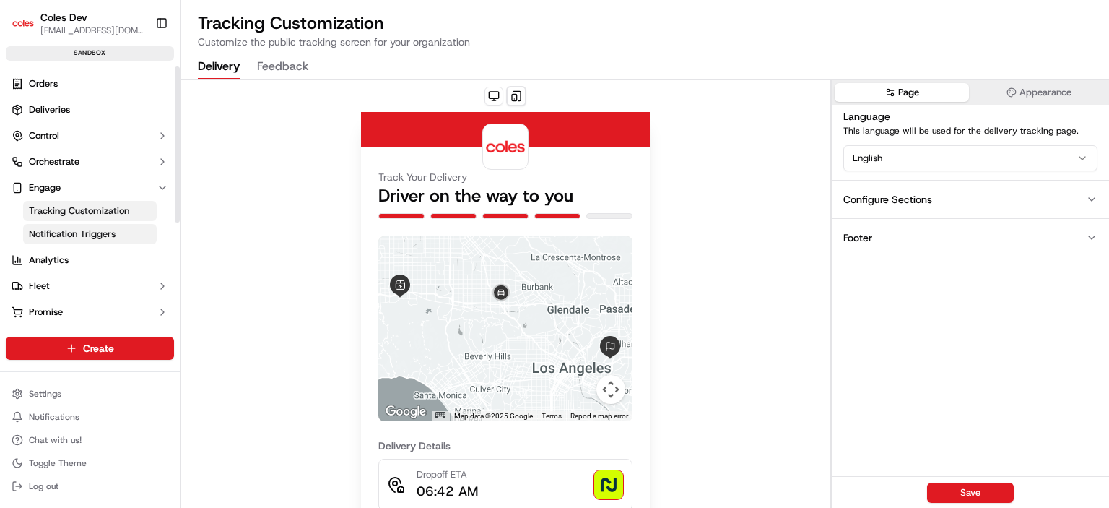
click at [74, 235] on span "Notification Triggers" at bounding box center [72, 234] width 87 height 13
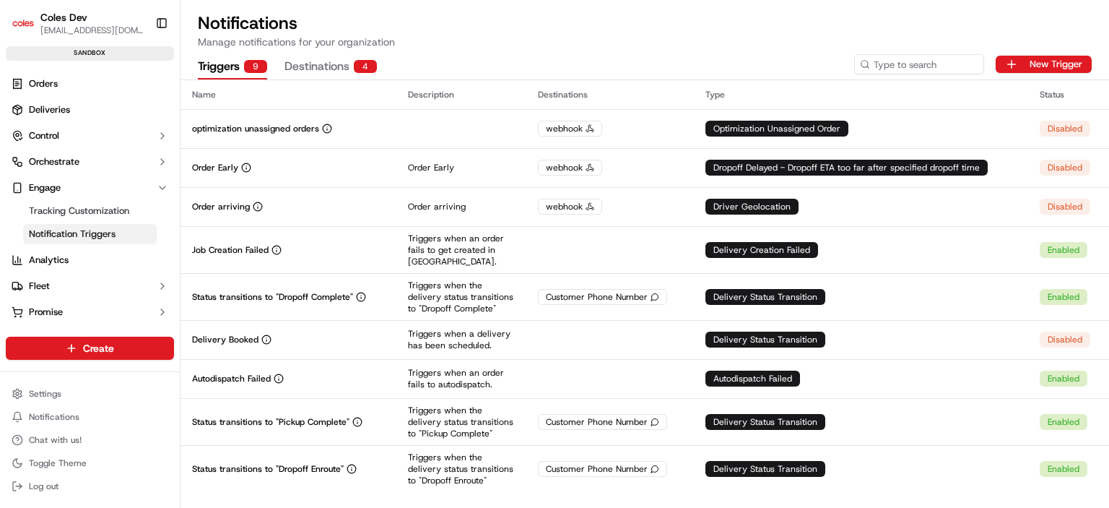
click at [330, 64] on button "Destinations 4" at bounding box center [331, 67] width 92 height 25
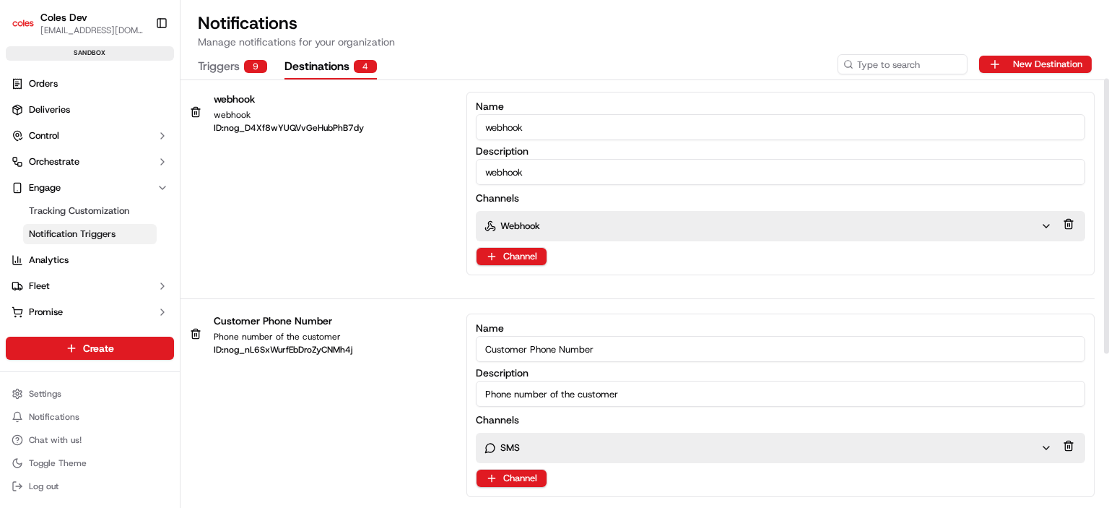
scroll to position [217, 0]
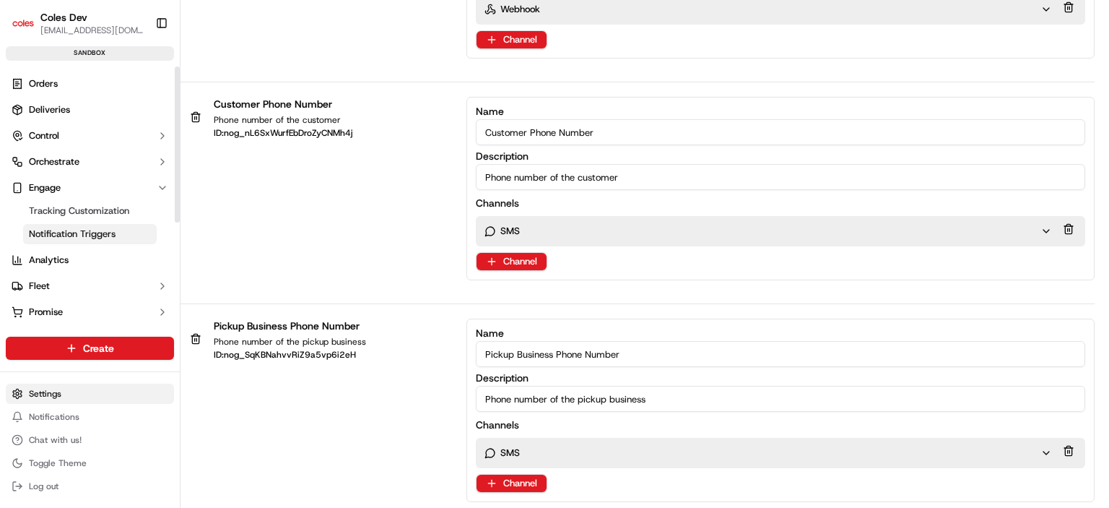
click at [64, 391] on html "Coles Dev gangadharreddy.thugu@coles.com.au Toggle Sidebar sandbox Orders Deliv…" at bounding box center [554, 254] width 1109 height 508
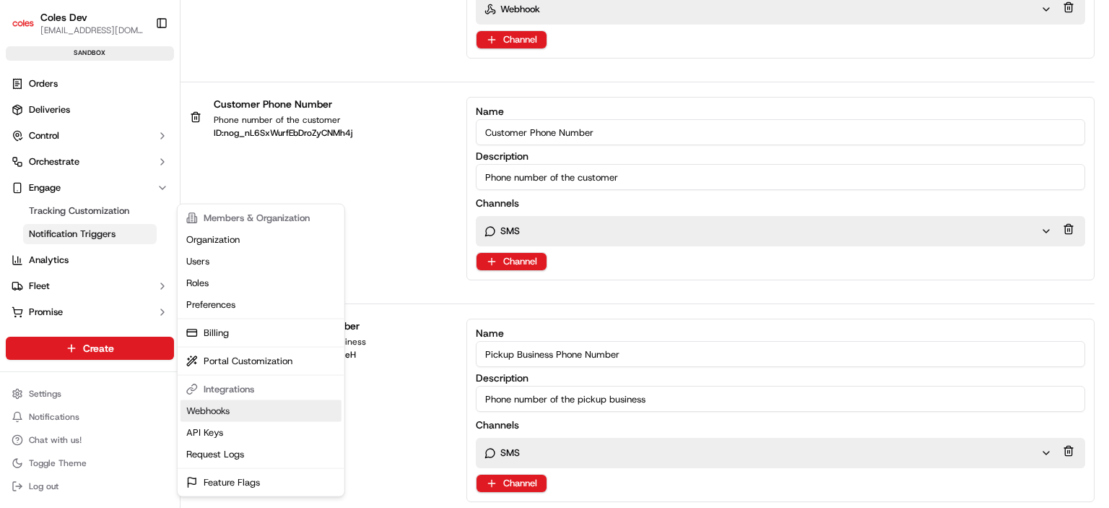
click at [220, 413] on link "Webhooks" at bounding box center [261, 411] width 161 height 22
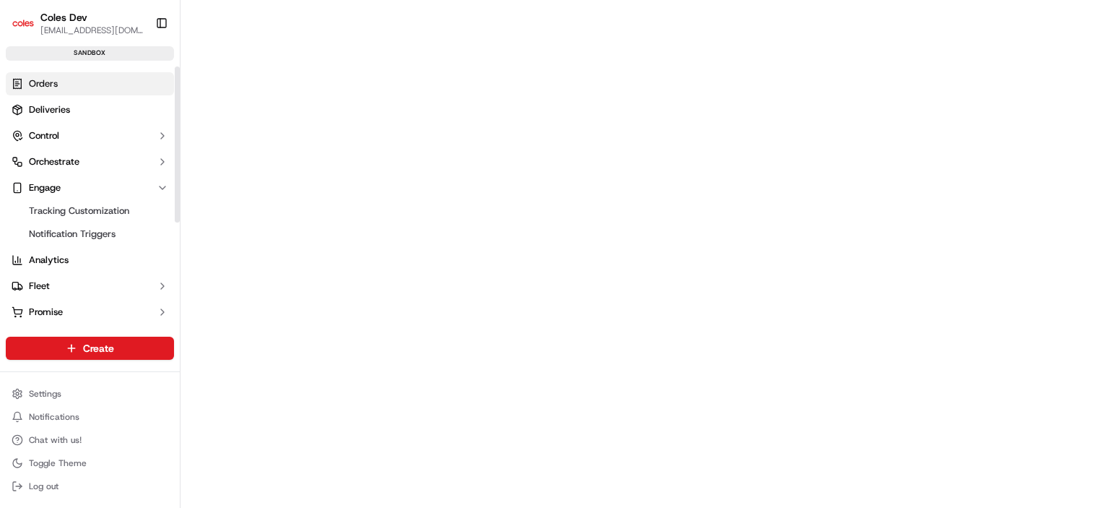
click at [55, 85] on span "Orders" at bounding box center [43, 83] width 29 height 13
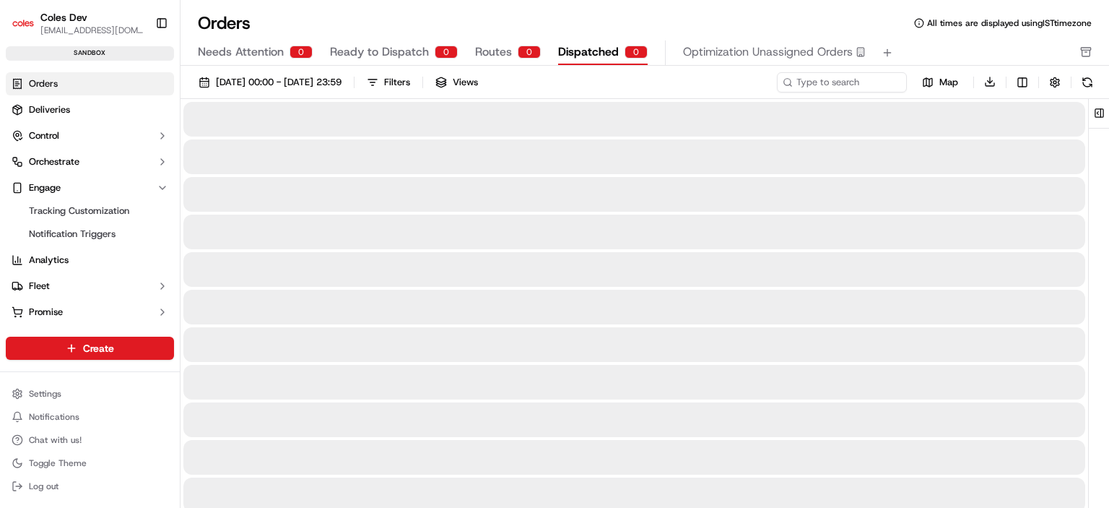
click at [601, 54] on span "Dispatched" at bounding box center [588, 51] width 61 height 17
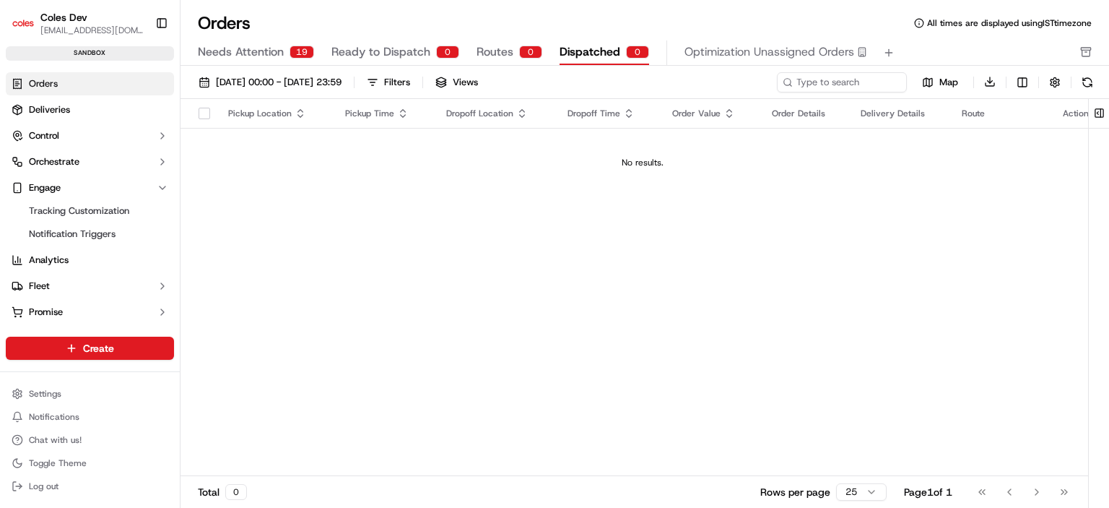
click at [248, 50] on span "Needs Attention" at bounding box center [241, 51] width 86 height 17
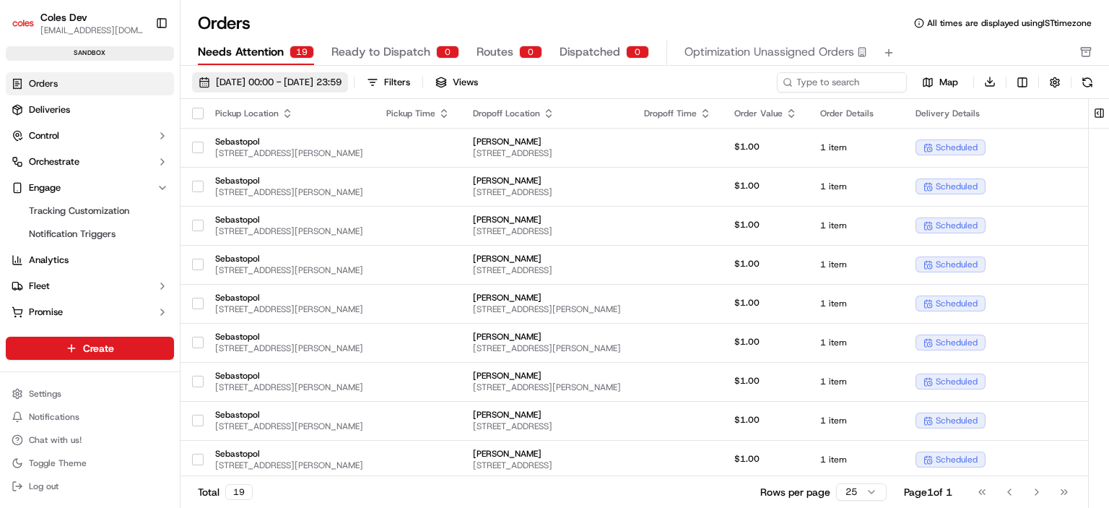
click at [277, 82] on span "15/09/2025 00:00 - 21/09/2025 23:59" at bounding box center [279, 82] width 126 height 13
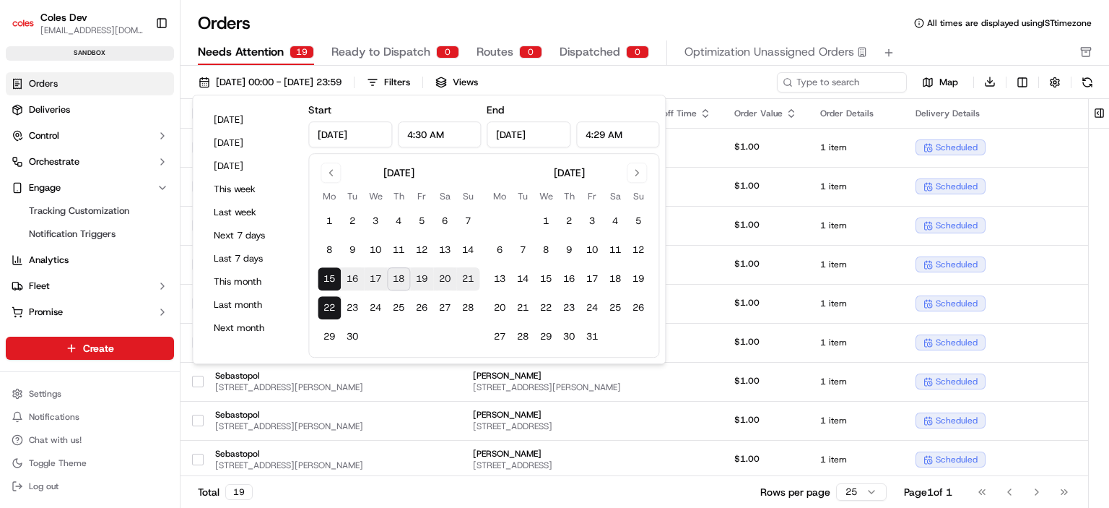
click at [396, 282] on button "18" at bounding box center [398, 278] width 23 height 23
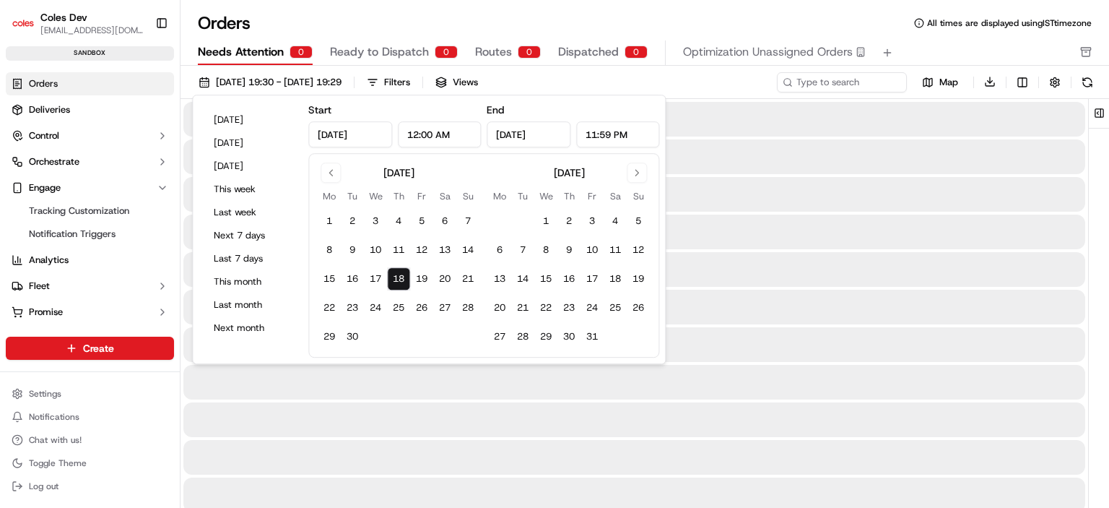
type input "[DATE]"
type input "12:00 AM"
type input "[DATE]"
type input "11:59 PM"
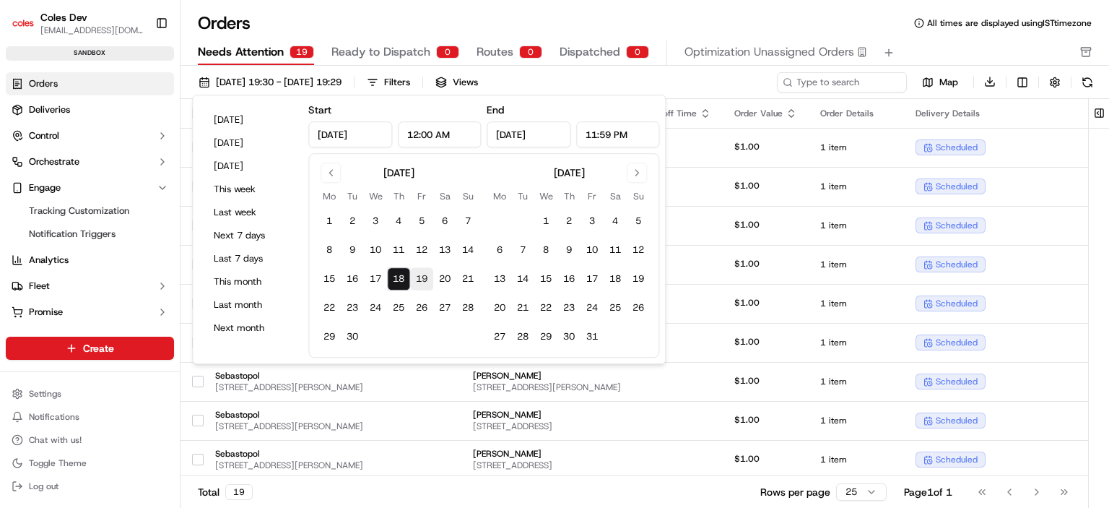
click at [425, 277] on button "19" at bounding box center [421, 278] width 23 height 23
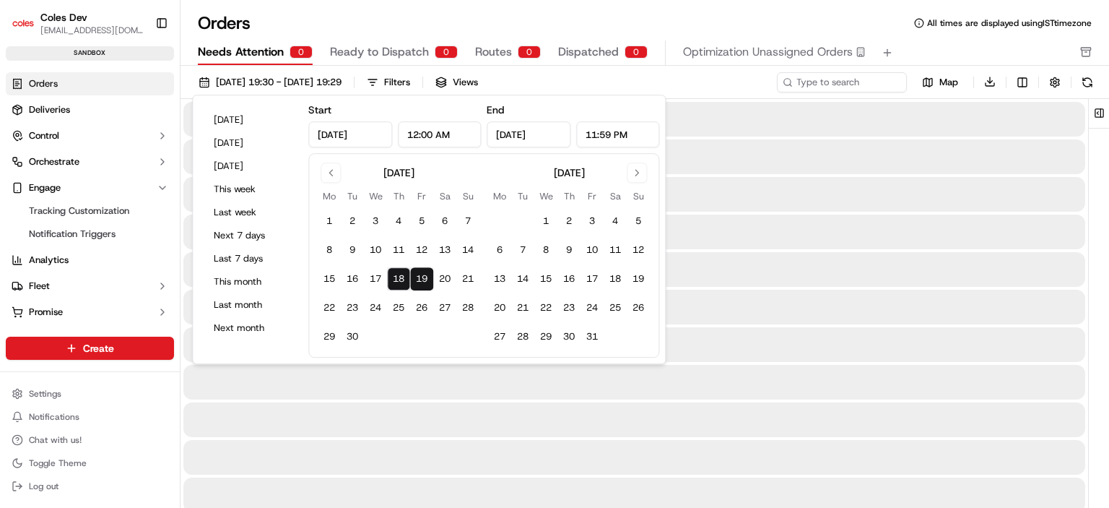
type input "[DATE]"
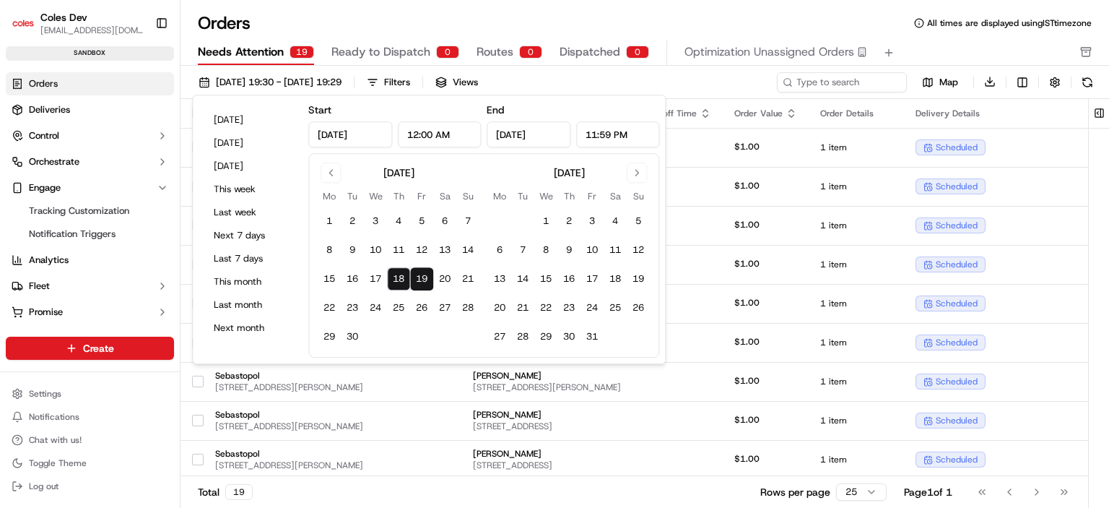
click at [384, 13] on div "Orders All times are displayed using IST timezone" at bounding box center [645, 23] width 929 height 23
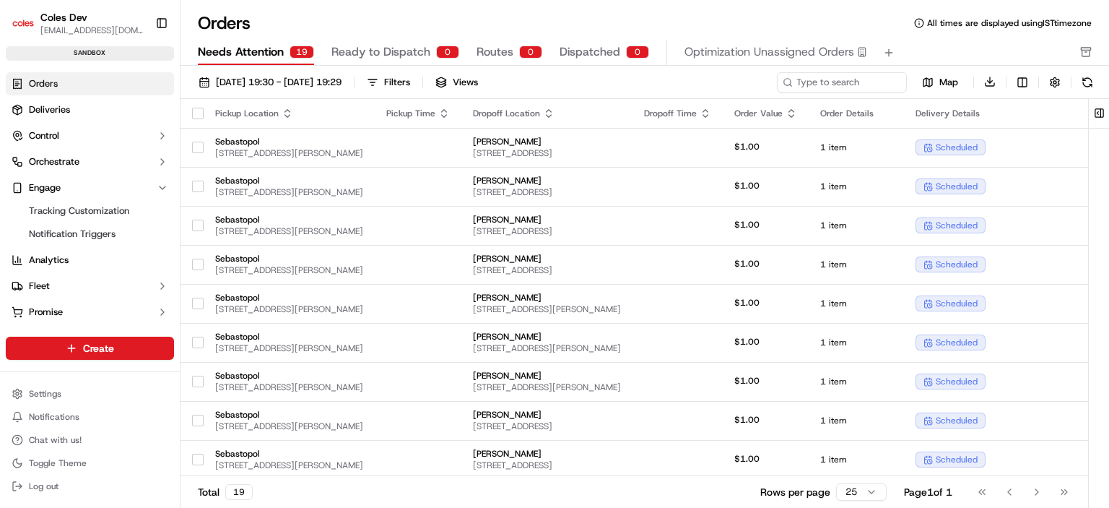
click at [364, 56] on span "Ready to Dispatch" at bounding box center [381, 51] width 99 height 17
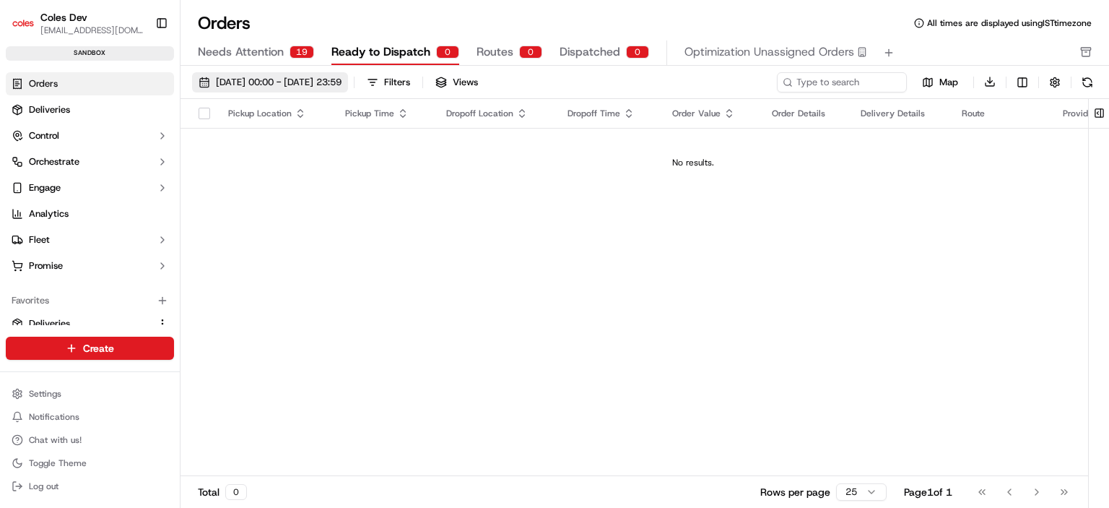
click at [342, 82] on span "[DATE] 00:00 - [DATE] 23:59" at bounding box center [279, 82] width 126 height 13
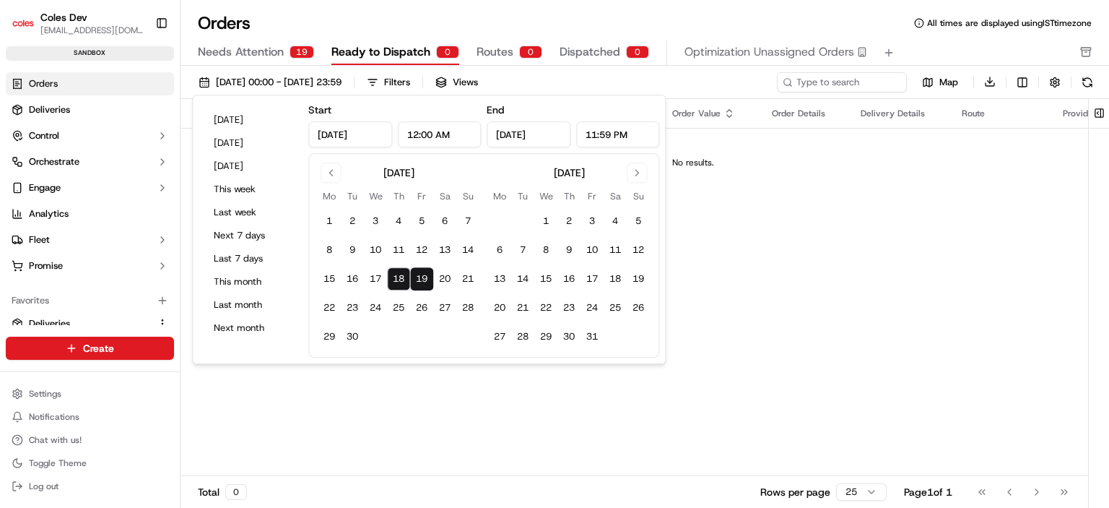
click at [425, 274] on button "19" at bounding box center [421, 278] width 23 height 23
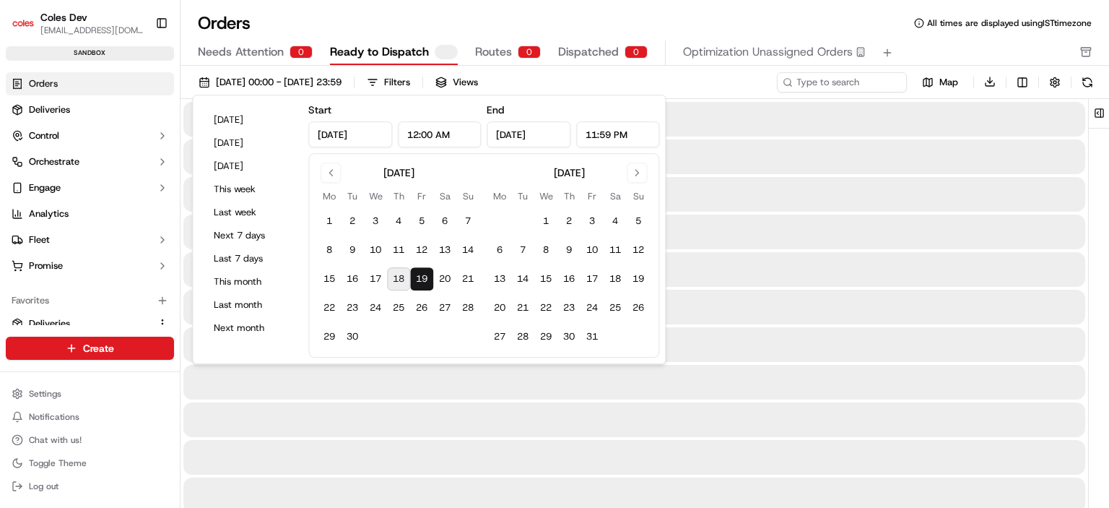
type input "[DATE]"
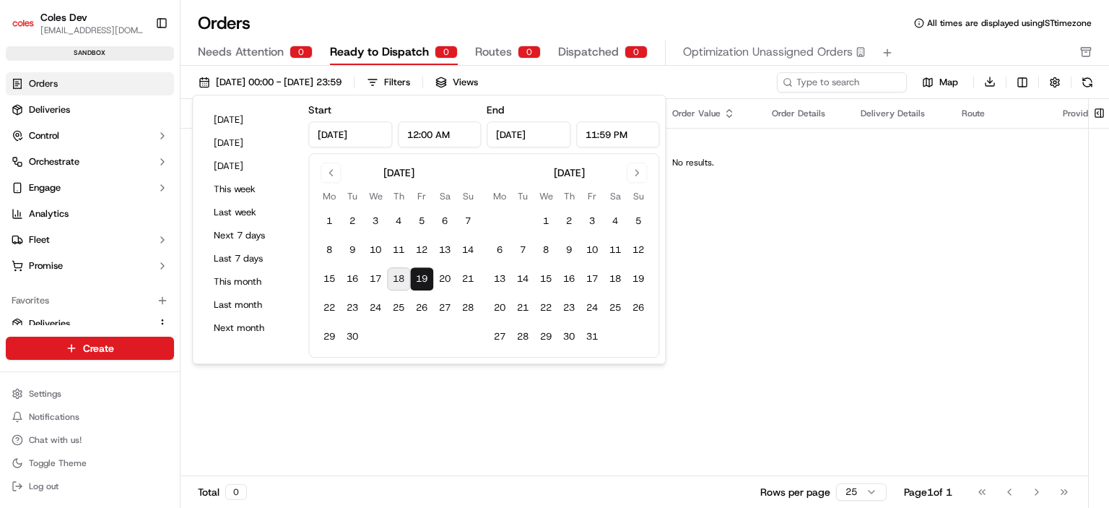
click at [425, 274] on button "19" at bounding box center [421, 278] width 23 height 23
click at [589, 86] on div "[DATE] 00:00 - [DATE] 23:59 Filters Views" at bounding box center [483, 82] width 582 height 20
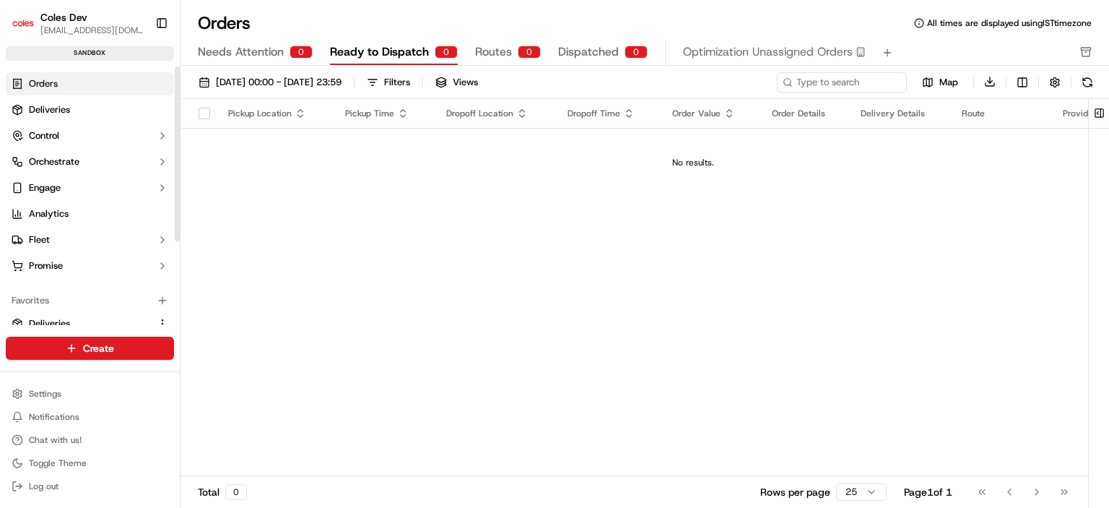
scroll to position [124, 0]
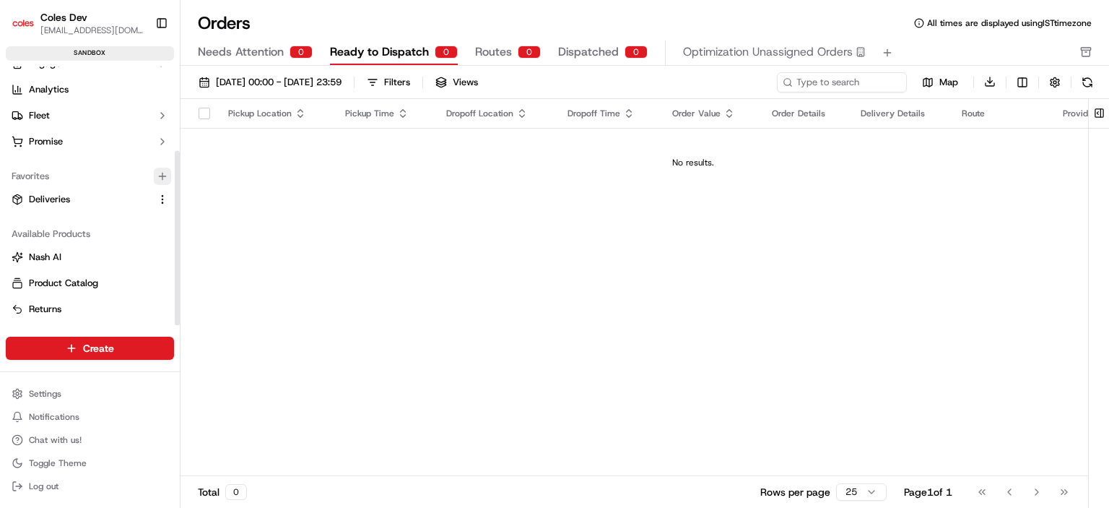
click at [163, 170] on icon "button" at bounding box center [163, 176] width 12 height 12
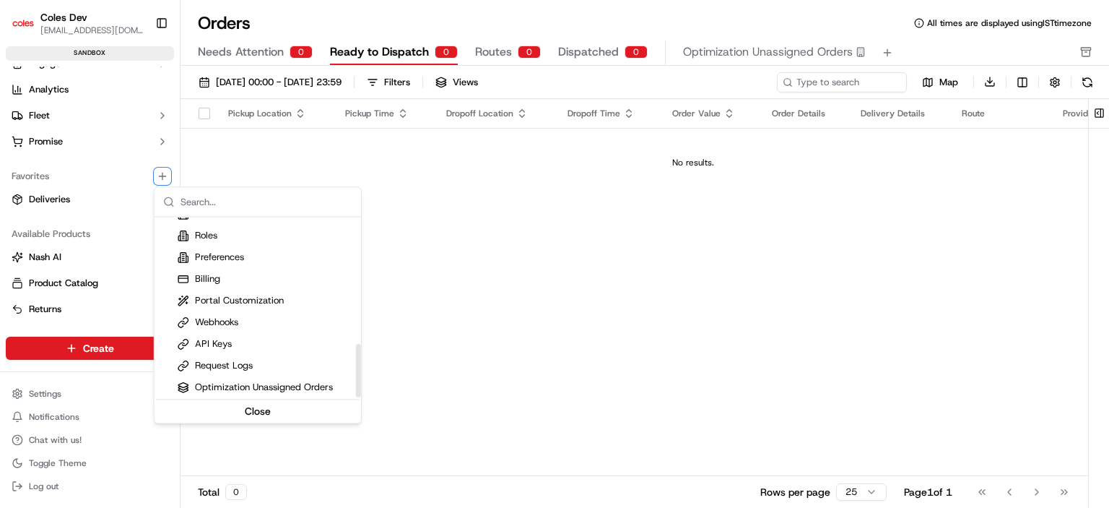
scroll to position [281, 0]
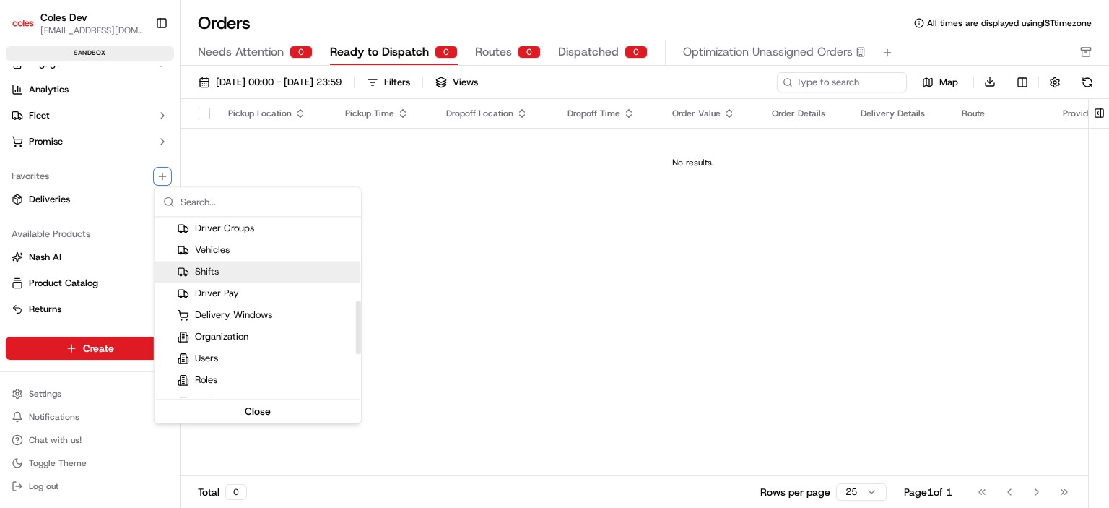
click at [206, 272] on div "Shifts" at bounding box center [198, 271] width 41 height 13
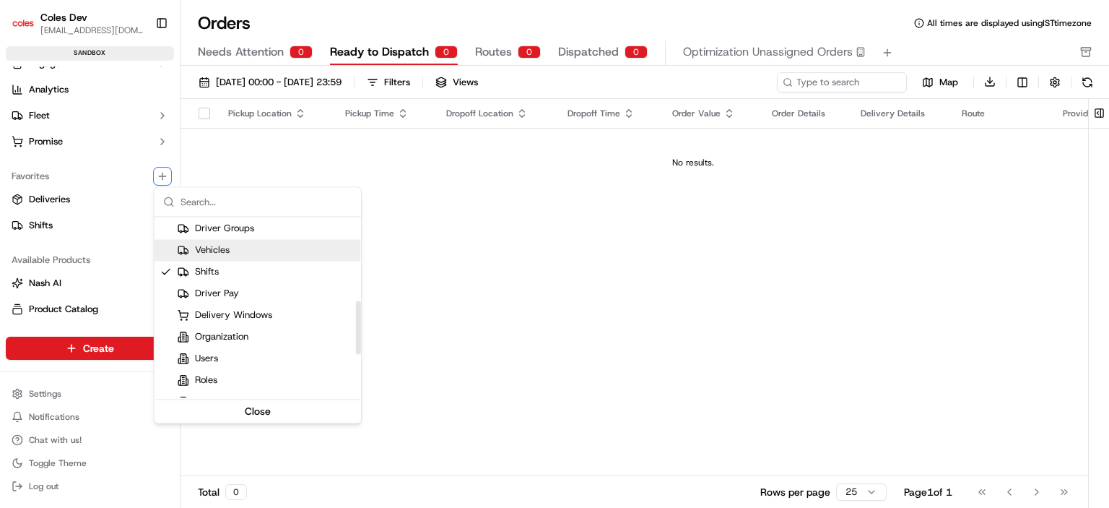
click at [228, 248] on div "Vehicles" at bounding box center [204, 249] width 52 height 13
click at [256, 307] on div "Delivery Windows" at bounding box center [258, 315] width 207 height 22
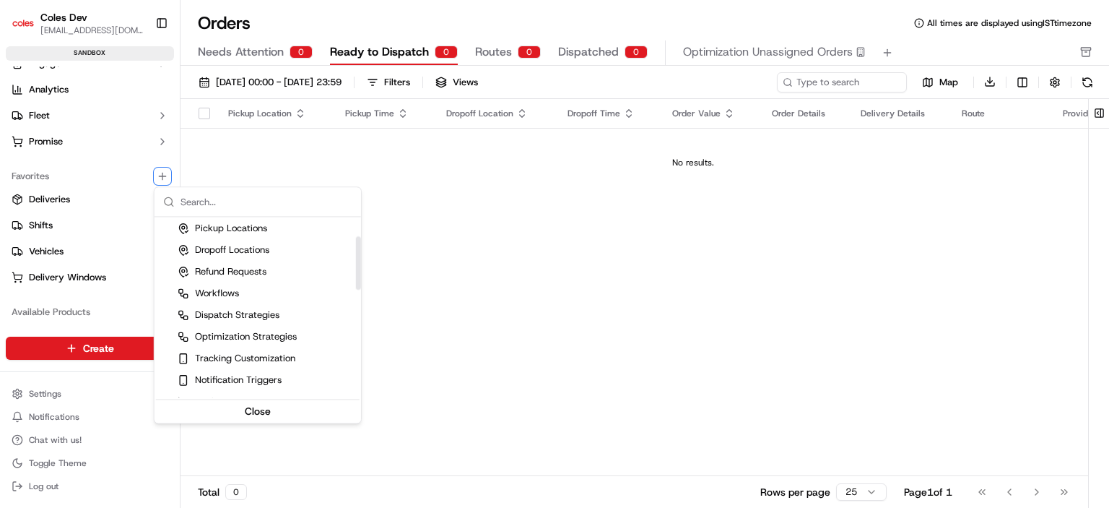
scroll to position [0, 0]
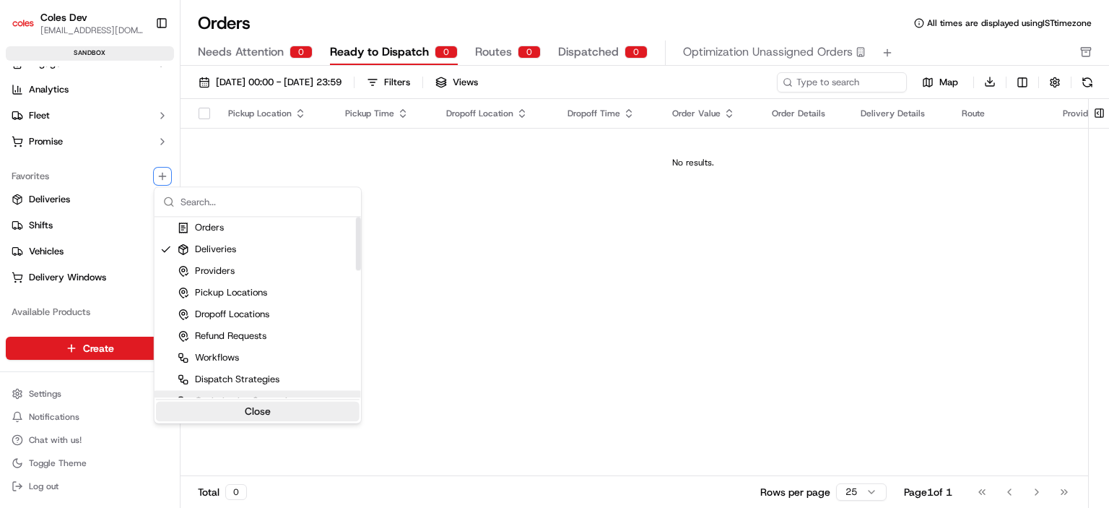
click at [268, 412] on button "Close" at bounding box center [258, 411] width 204 height 20
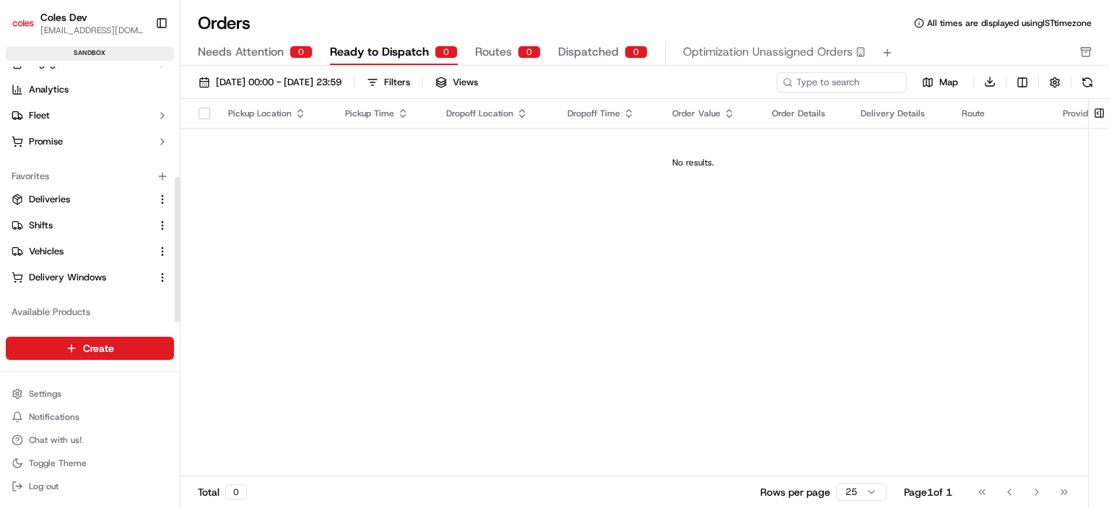
scroll to position [196, 0]
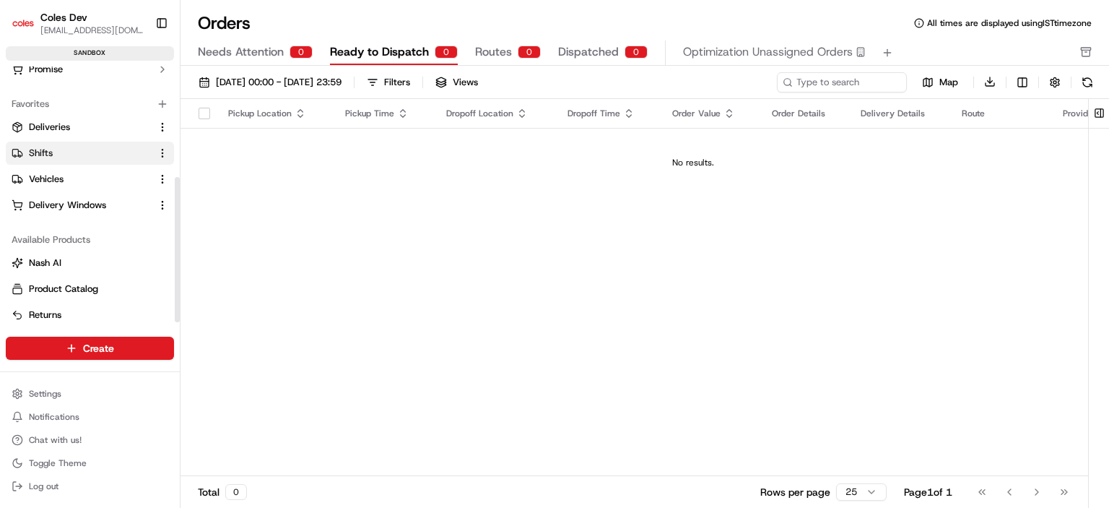
click at [43, 150] on span "Shifts" at bounding box center [41, 153] width 24 height 13
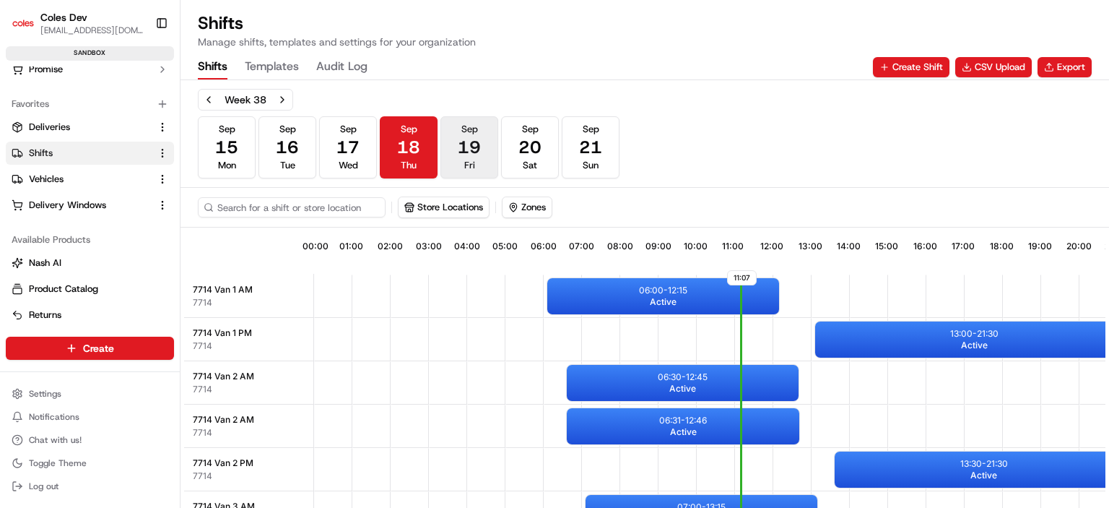
click at [462, 152] on span "19" at bounding box center [469, 147] width 23 height 23
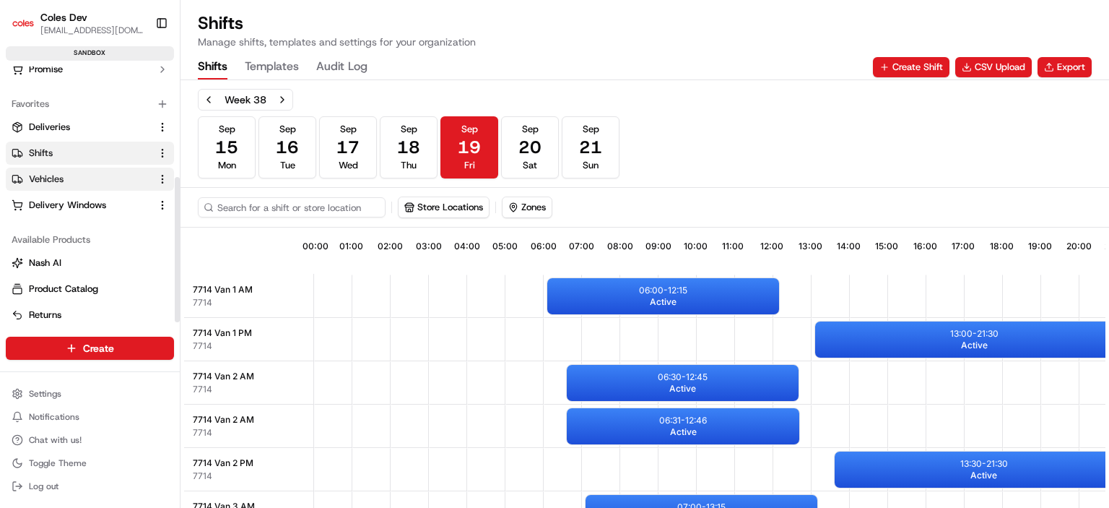
click at [40, 176] on span "Vehicles" at bounding box center [46, 179] width 35 height 13
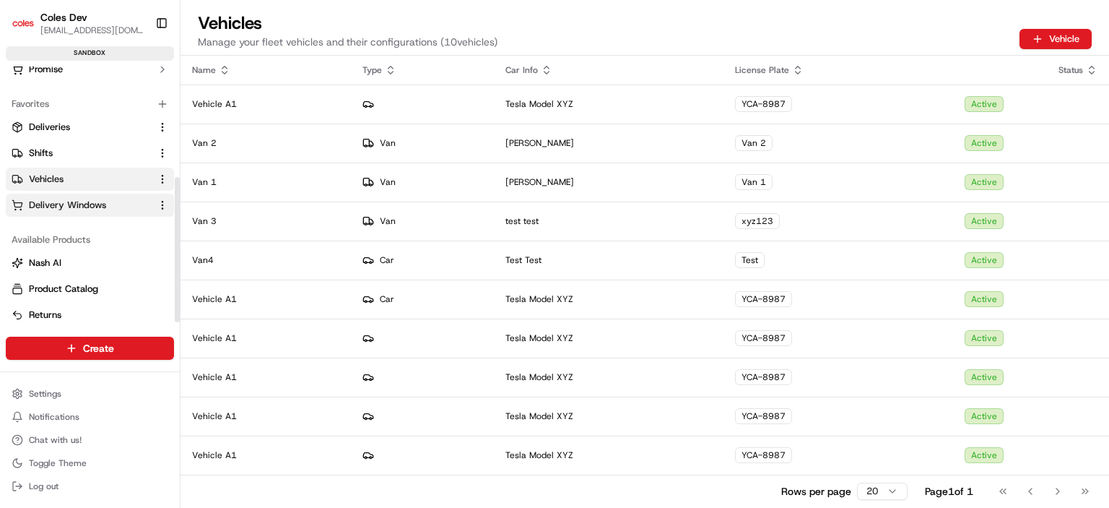
click at [84, 204] on span "Delivery Windows" at bounding box center [67, 205] width 77 height 13
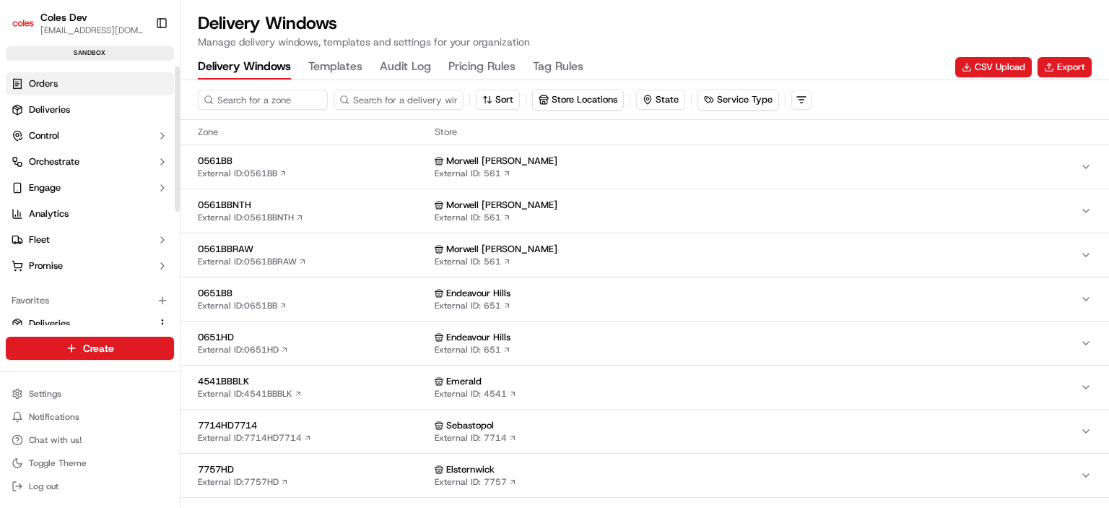
click at [53, 85] on span "Orders" at bounding box center [43, 83] width 29 height 13
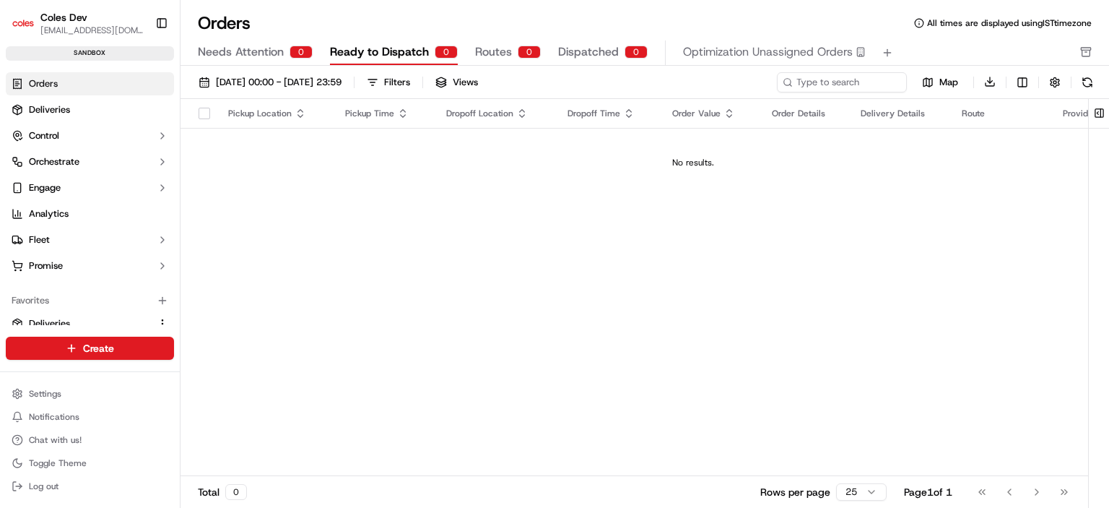
click at [494, 53] on span "Routes" at bounding box center [493, 51] width 37 height 17
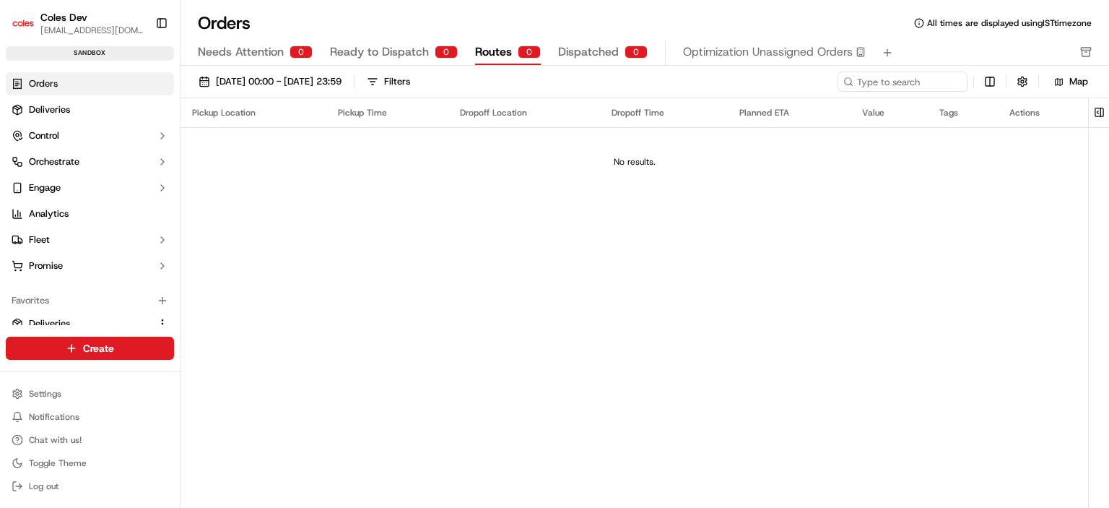
click at [376, 59] on span "Ready to Dispatch" at bounding box center [379, 51] width 99 height 17
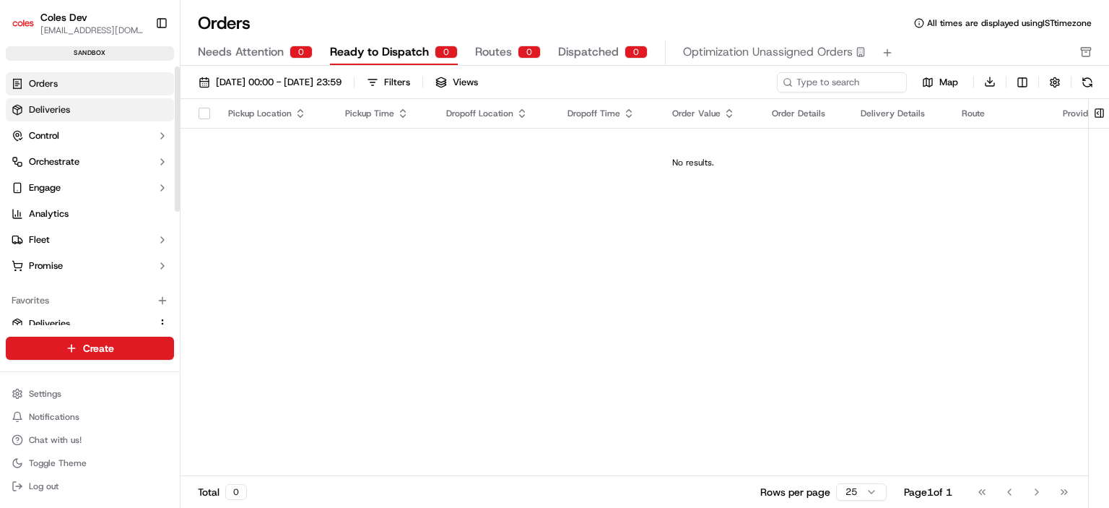
click at [46, 107] on span "Deliveries" at bounding box center [49, 109] width 41 height 13
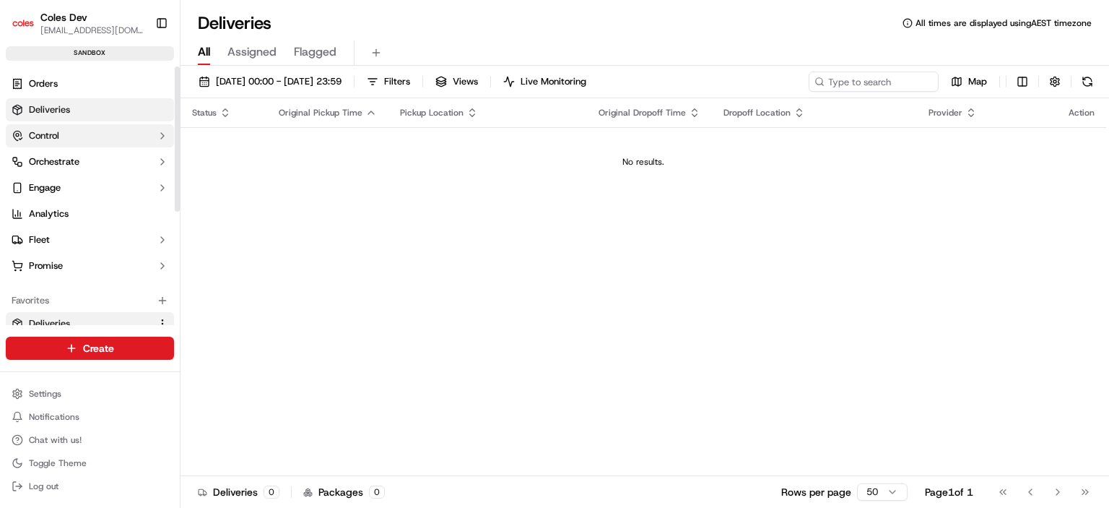
click at [46, 134] on span "Control" at bounding box center [44, 135] width 30 height 13
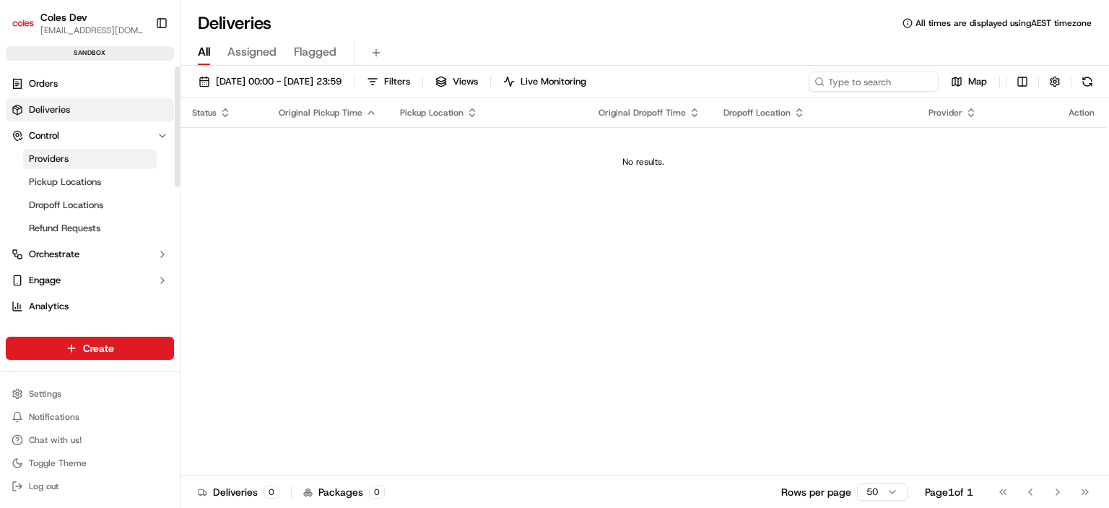
click at [48, 160] on span "Providers" at bounding box center [49, 158] width 40 height 13
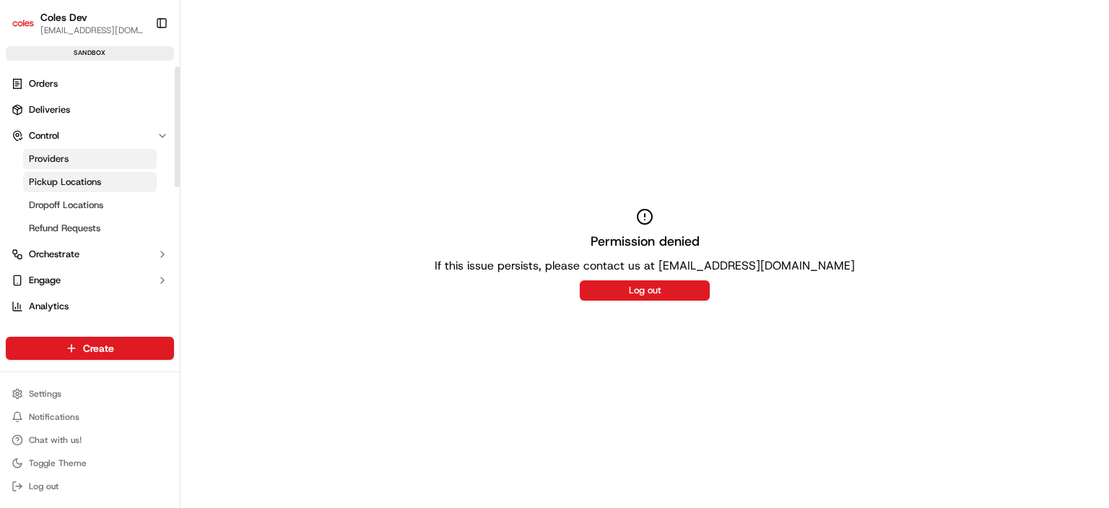
click at [54, 179] on span "Pickup Locations" at bounding box center [65, 182] width 72 height 13
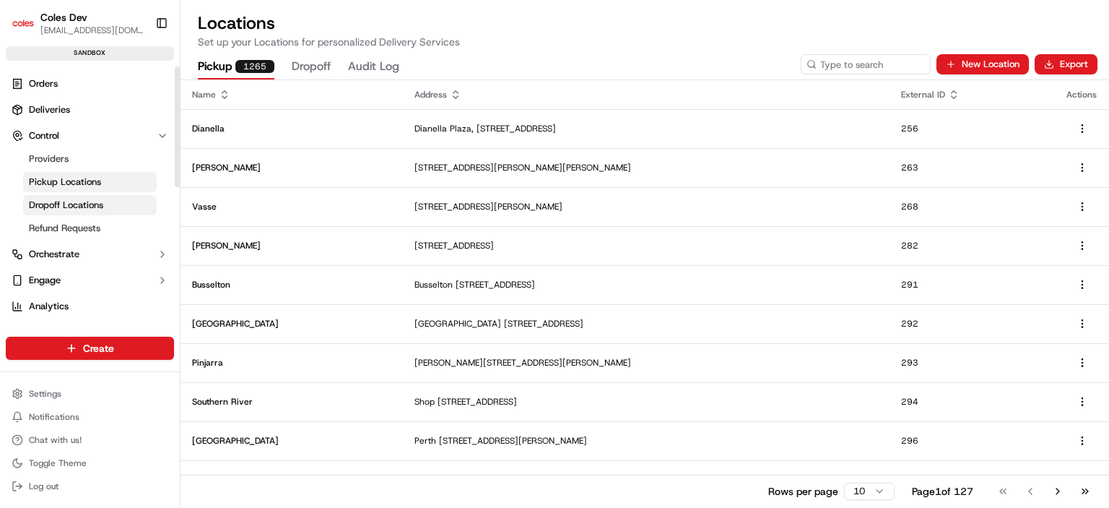
click at [57, 199] on span "Dropoff Locations" at bounding box center [66, 205] width 74 height 13
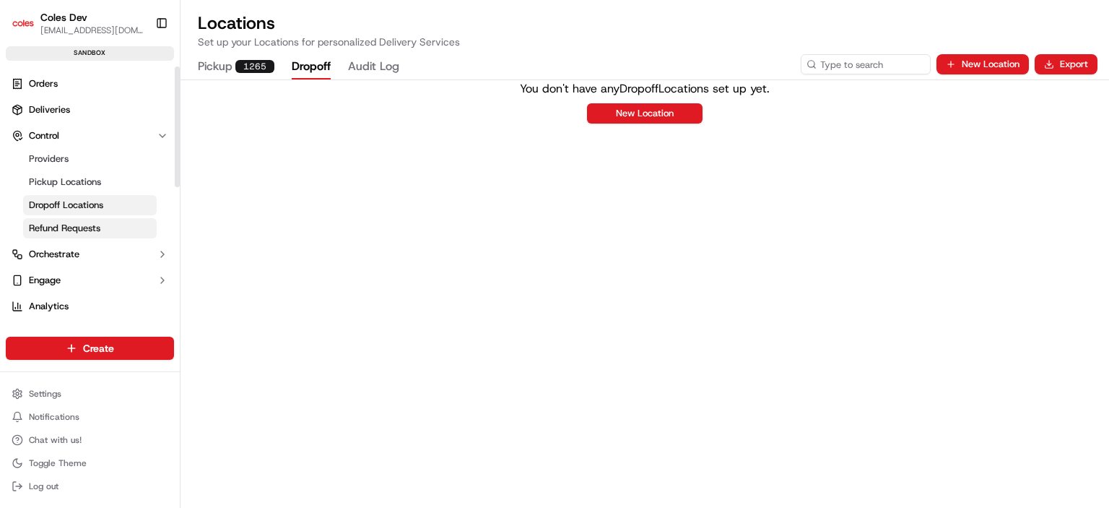
click at [57, 228] on span "Refund Requests" at bounding box center [65, 228] width 72 height 13
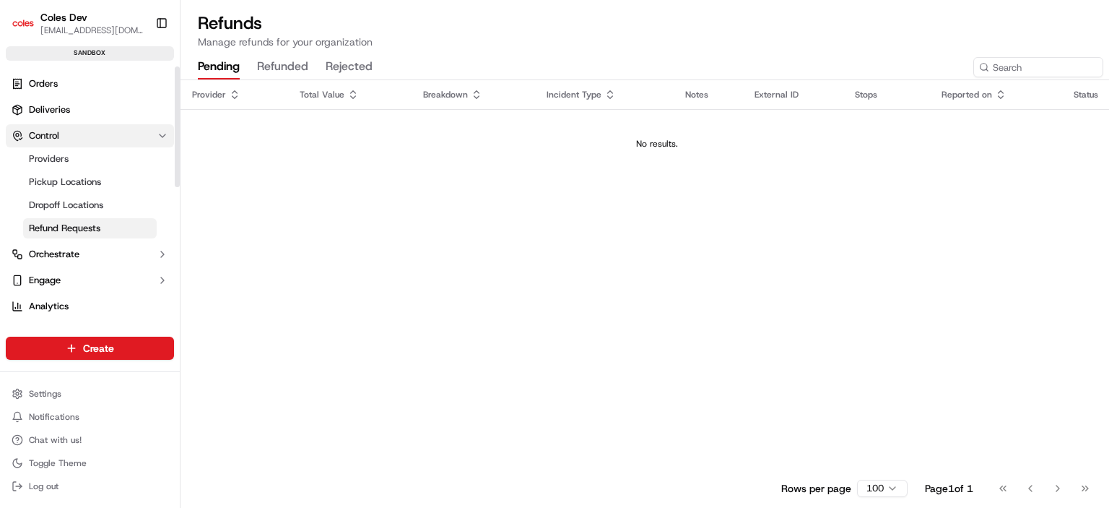
click at [82, 135] on button "Control" at bounding box center [90, 135] width 168 height 23
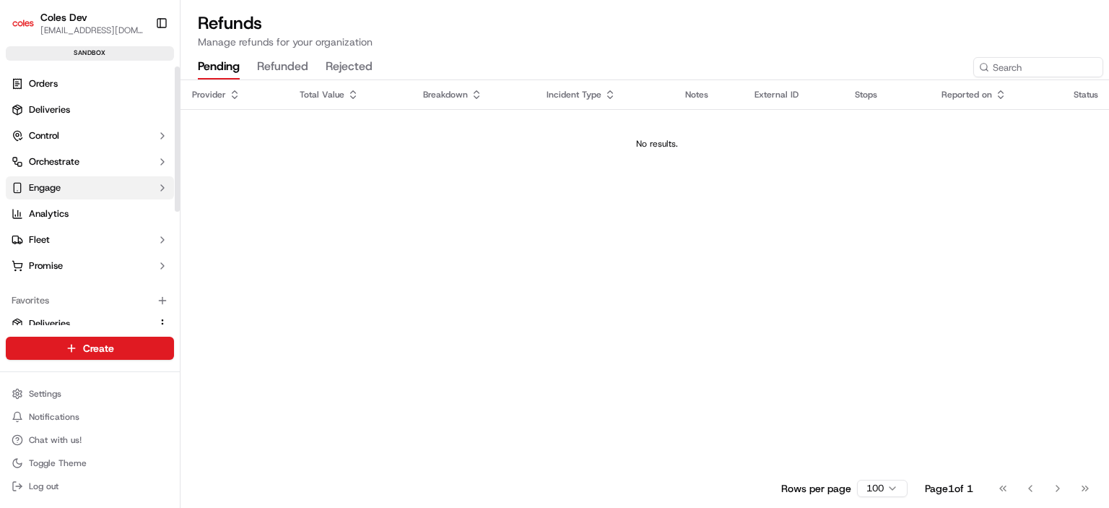
click at [74, 184] on button "Engage" at bounding box center [90, 187] width 168 height 23
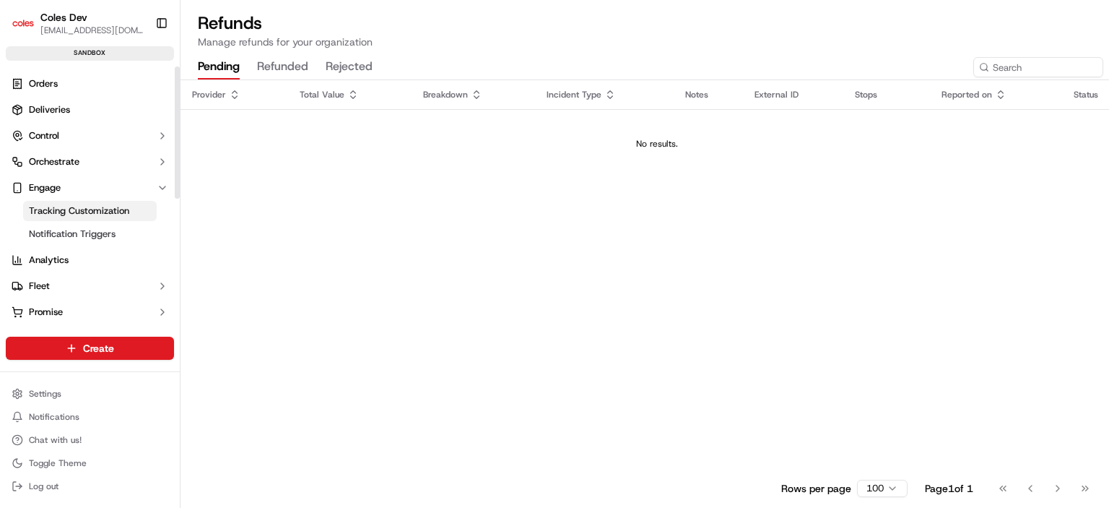
click at [69, 214] on span "Tracking Customization" at bounding box center [79, 210] width 100 height 13
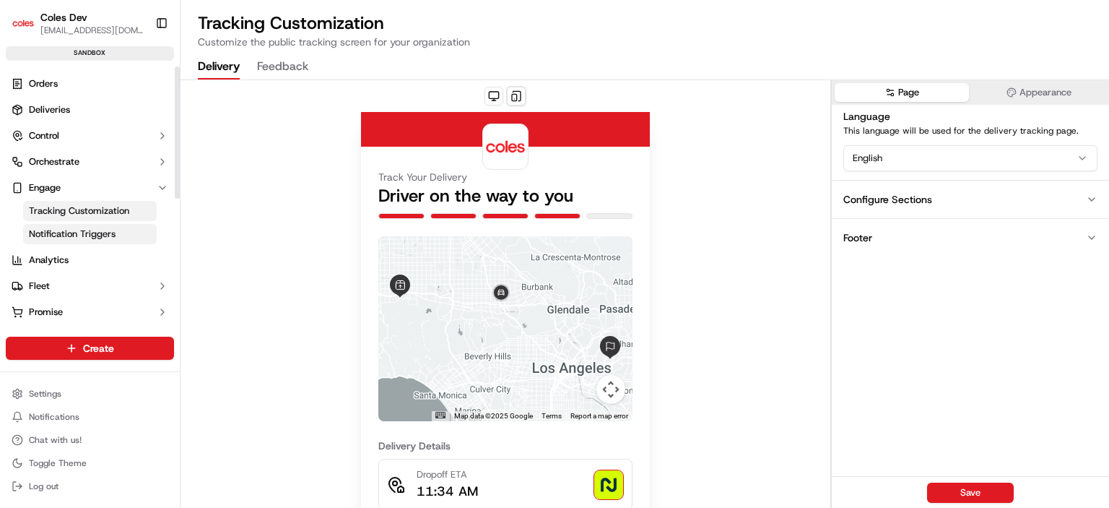
click at [65, 234] on span "Notification Triggers" at bounding box center [72, 234] width 87 height 13
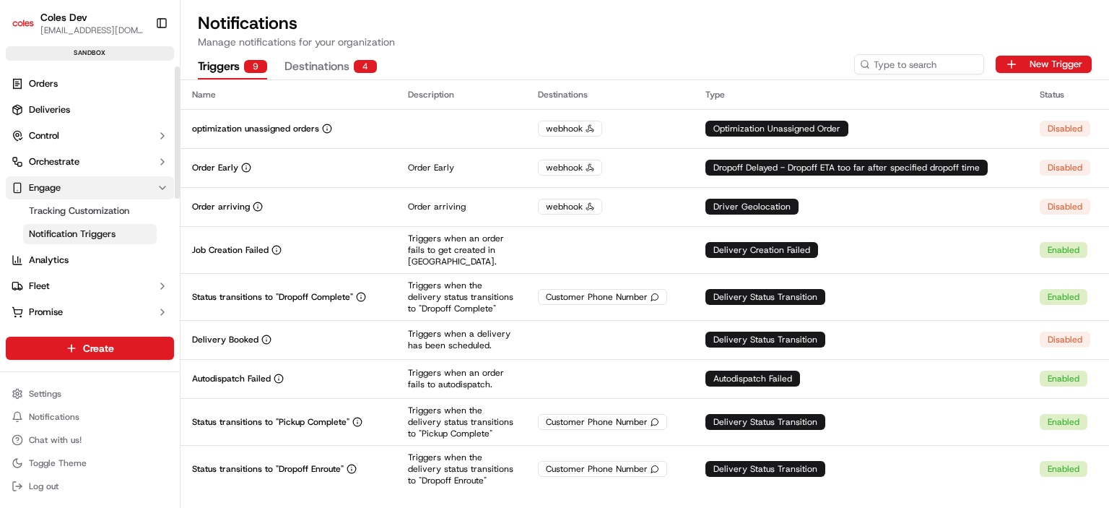
click at [105, 187] on button "Engage" at bounding box center [90, 187] width 168 height 23
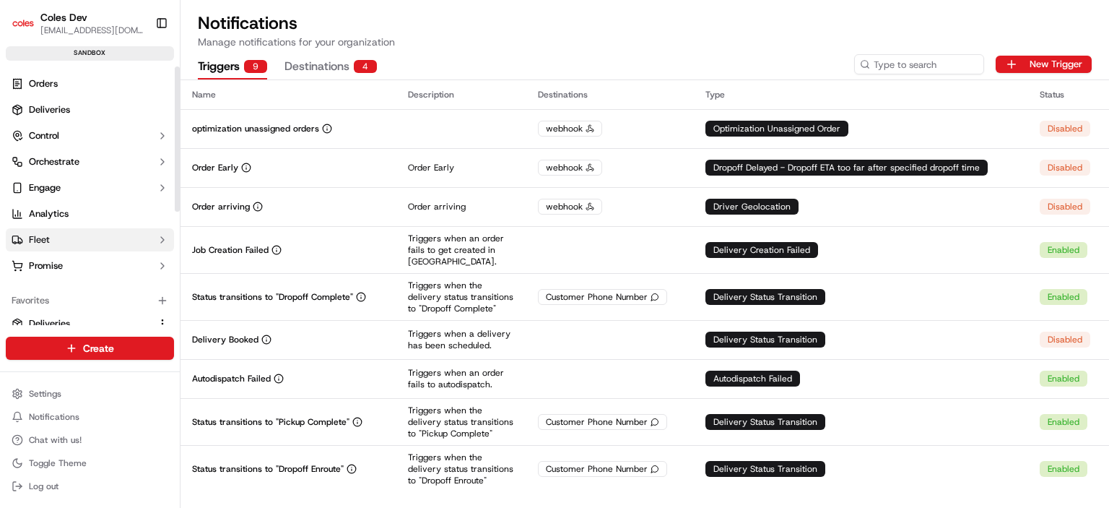
click at [49, 238] on button "Fleet" at bounding box center [90, 239] width 168 height 23
click at [46, 256] on span "Drivers" at bounding box center [44, 262] width 30 height 13
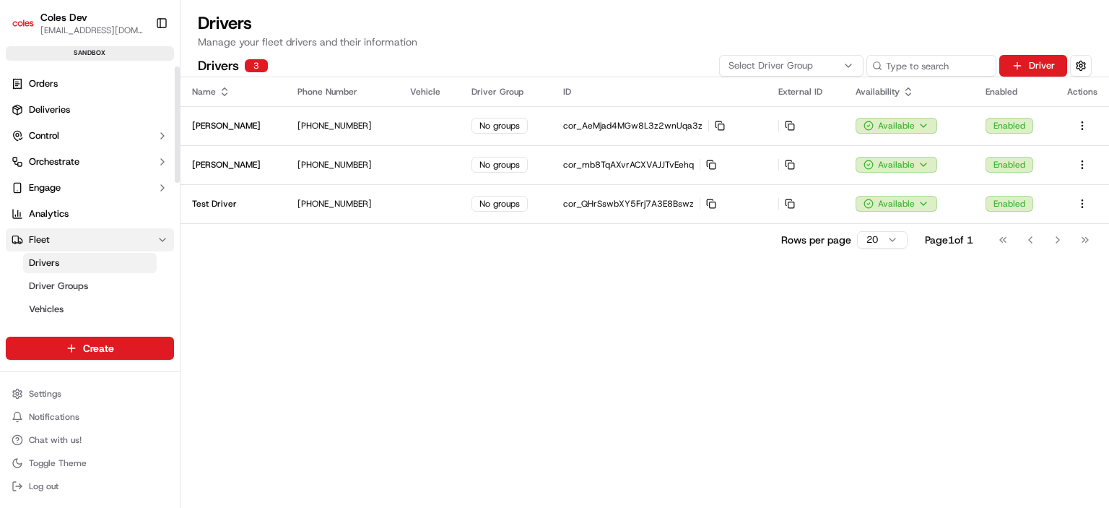
click at [49, 241] on button "Fleet" at bounding box center [90, 239] width 168 height 23
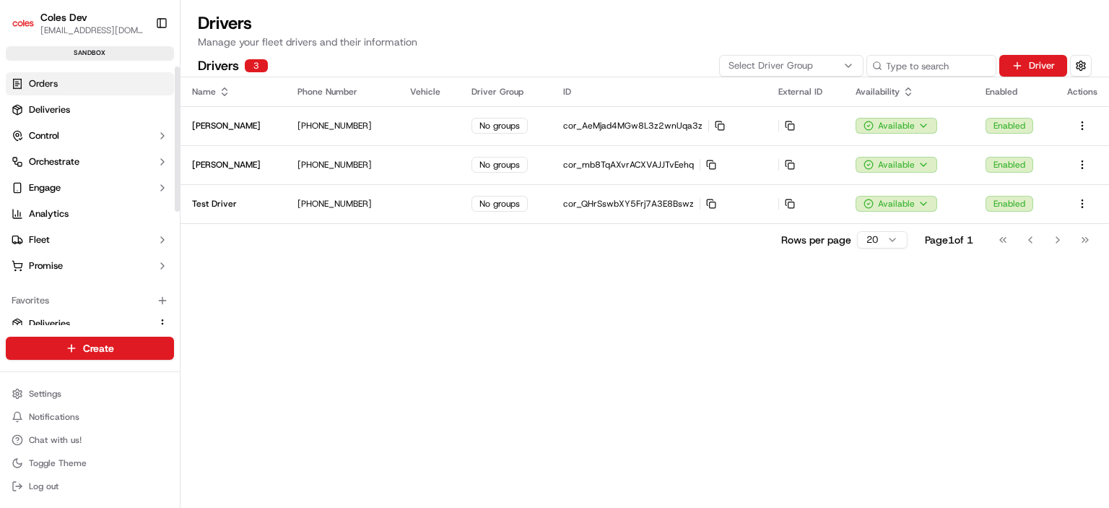
click at [49, 85] on span "Orders" at bounding box center [43, 83] width 29 height 13
